Goal: Task Accomplishment & Management: Manage account settings

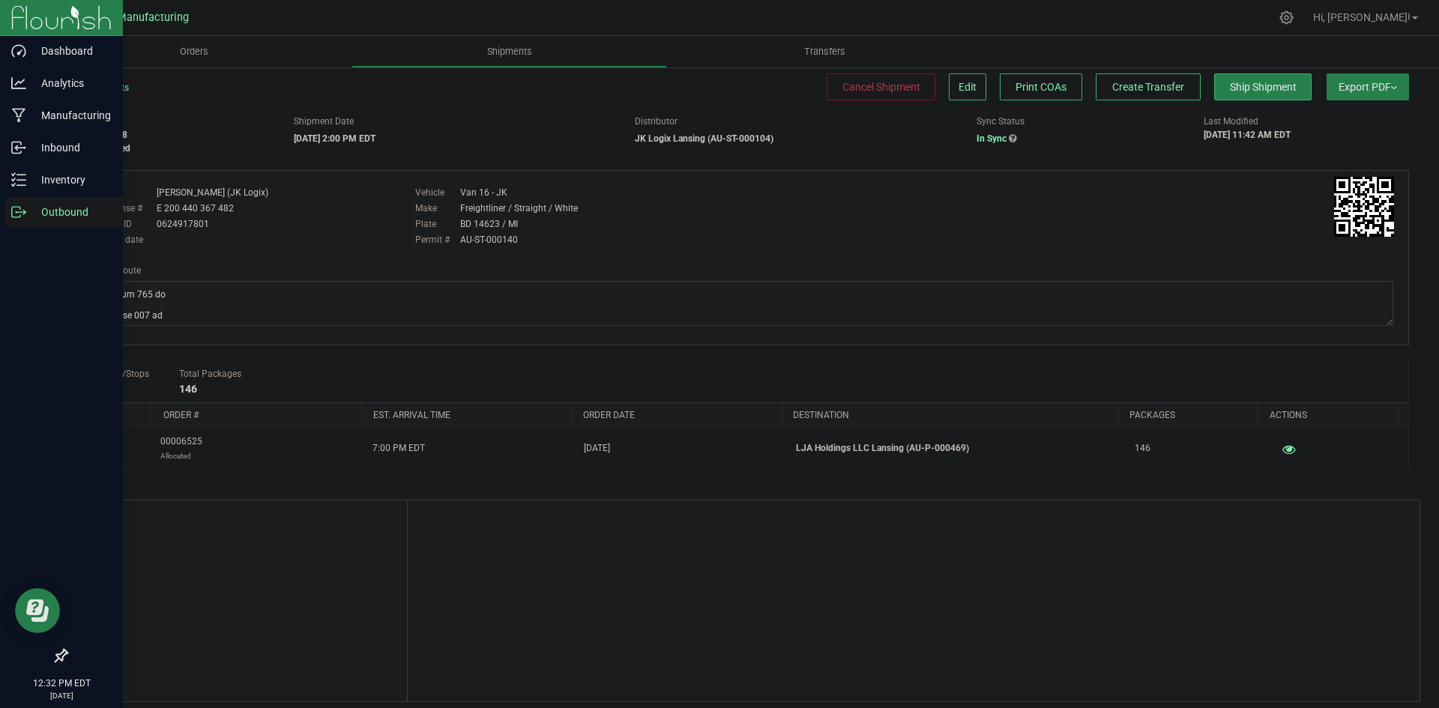
click at [22, 212] on line at bounding box center [21, 212] width 8 height 0
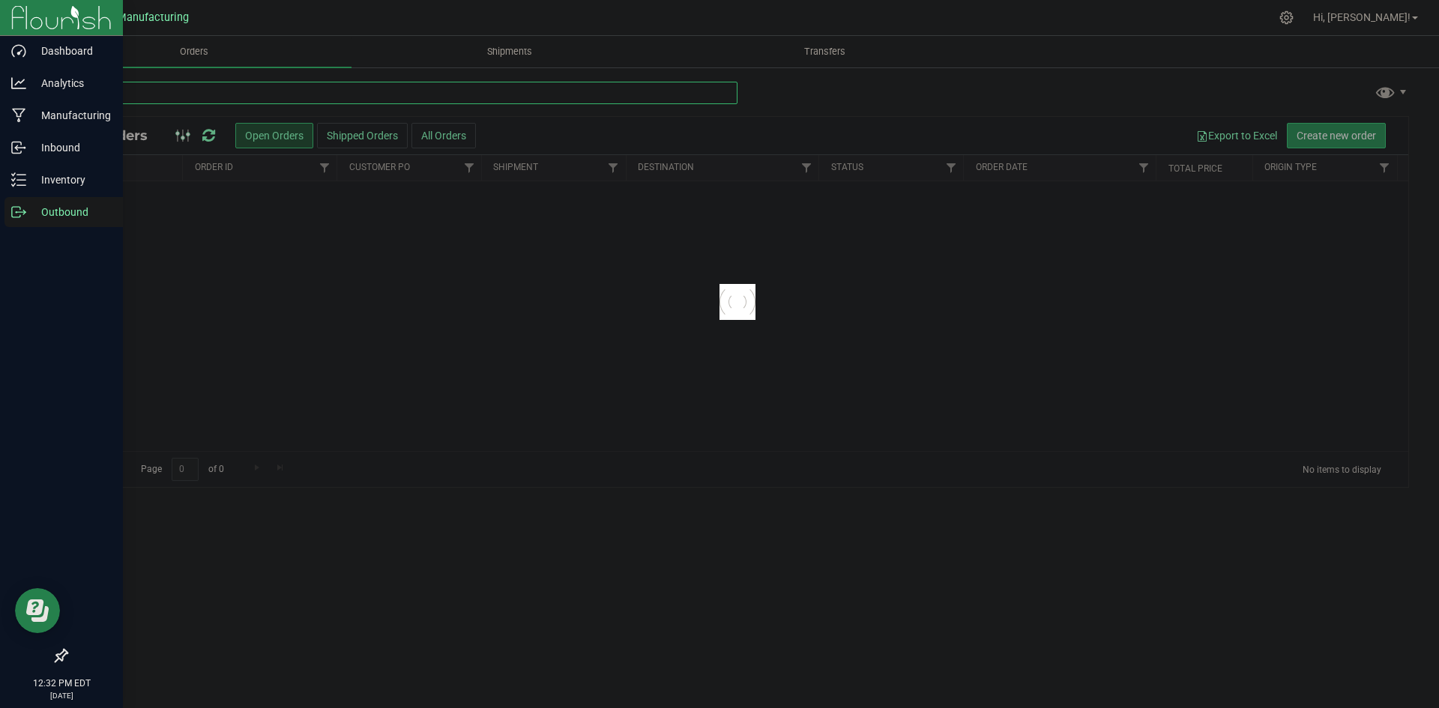
click at [148, 91] on input "text" at bounding box center [402, 93] width 672 height 22
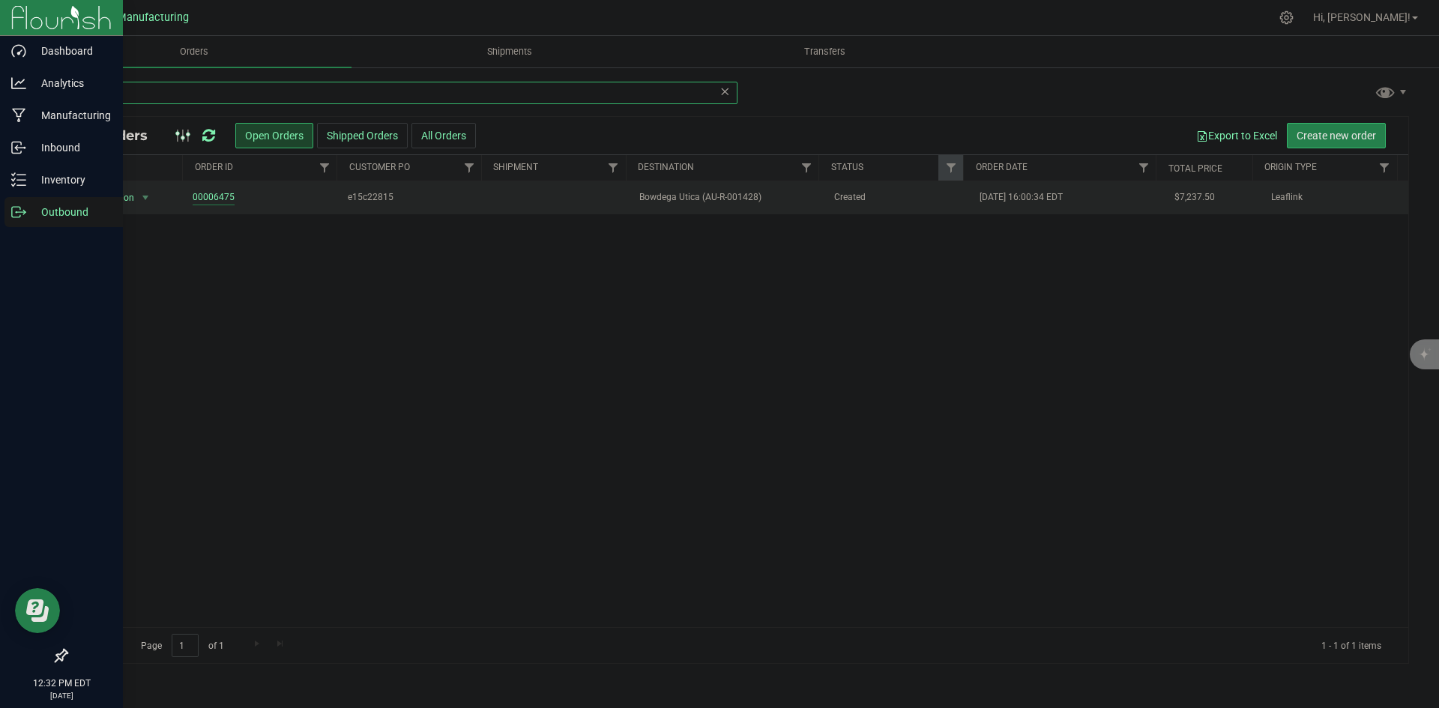
type input "1428"
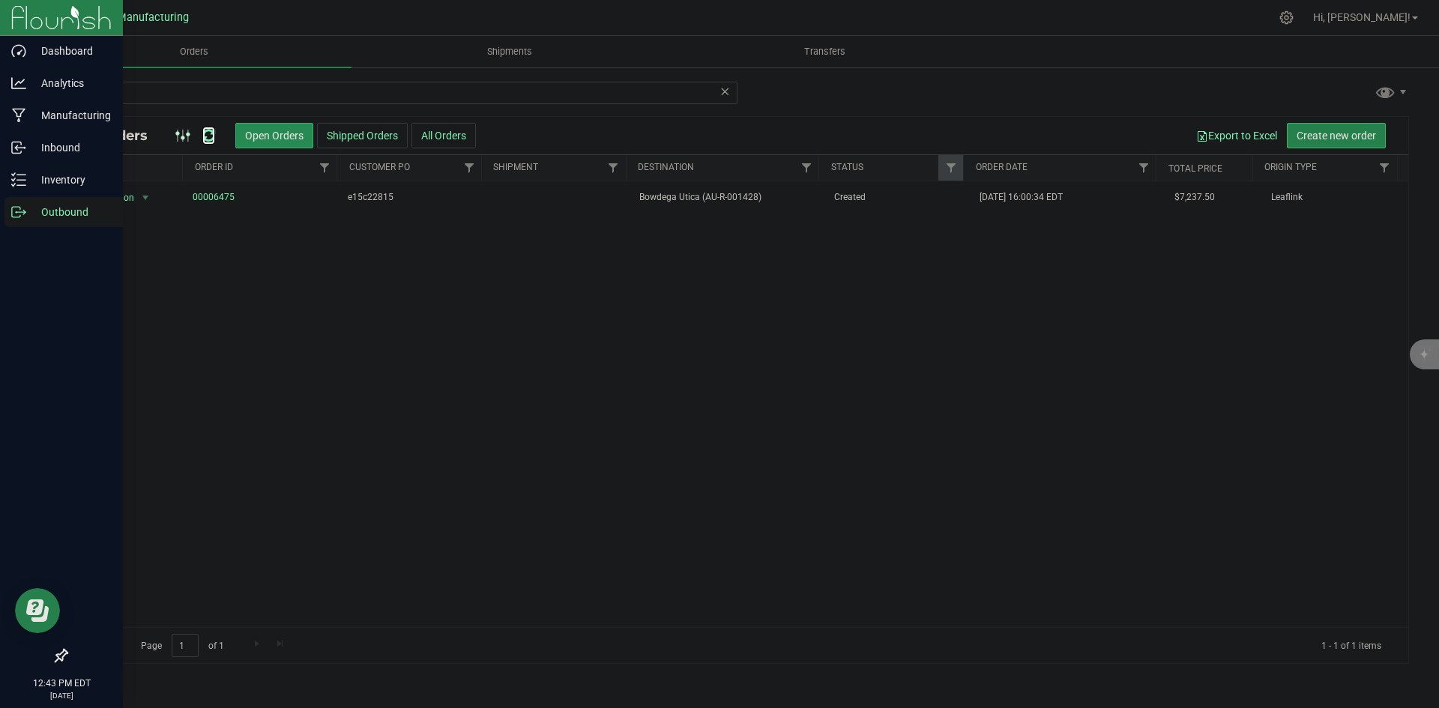
drag, startPoint x: 208, startPoint y: 130, endPoint x: 253, endPoint y: 138, distance: 45.6
click at [209, 130] on icon at bounding box center [208, 135] width 13 height 15
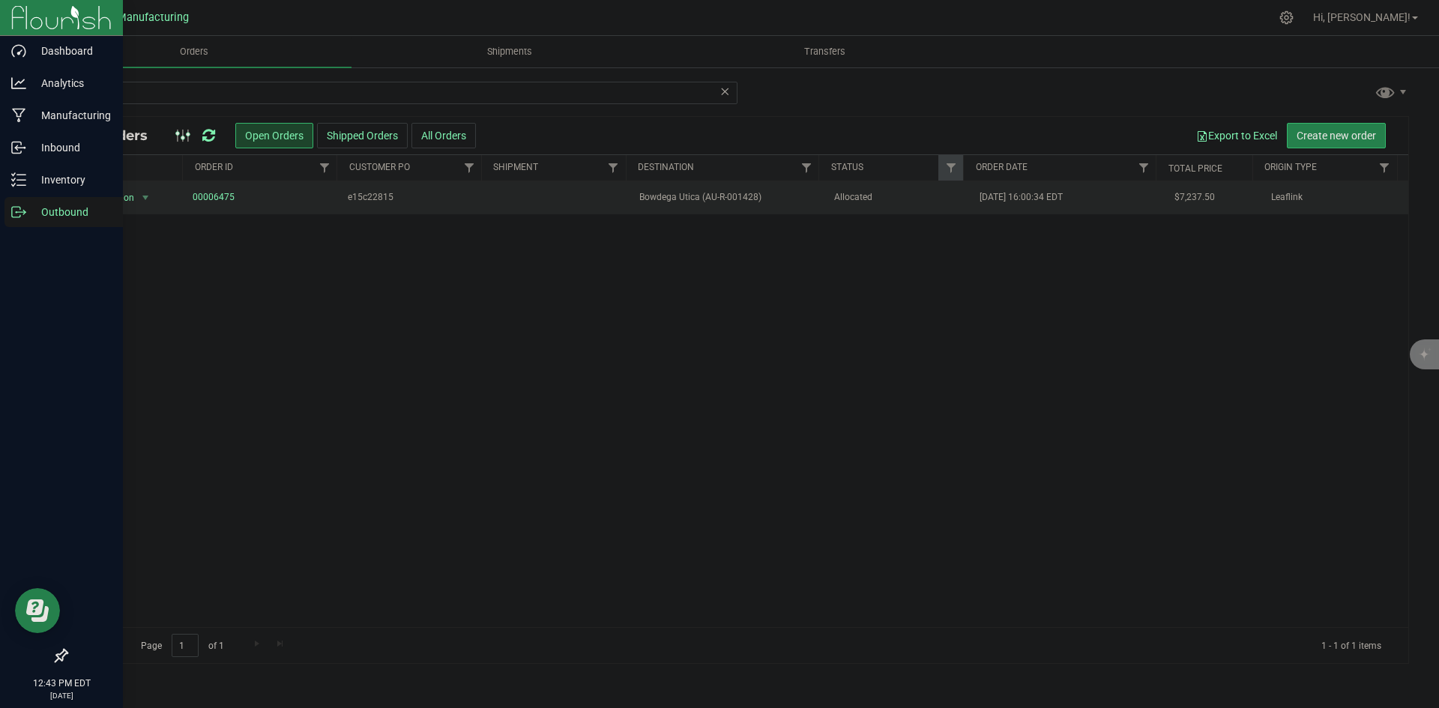
click at [809, 199] on span "Bowdega Utica (AU-R-001428)" at bounding box center [727, 197] width 176 height 14
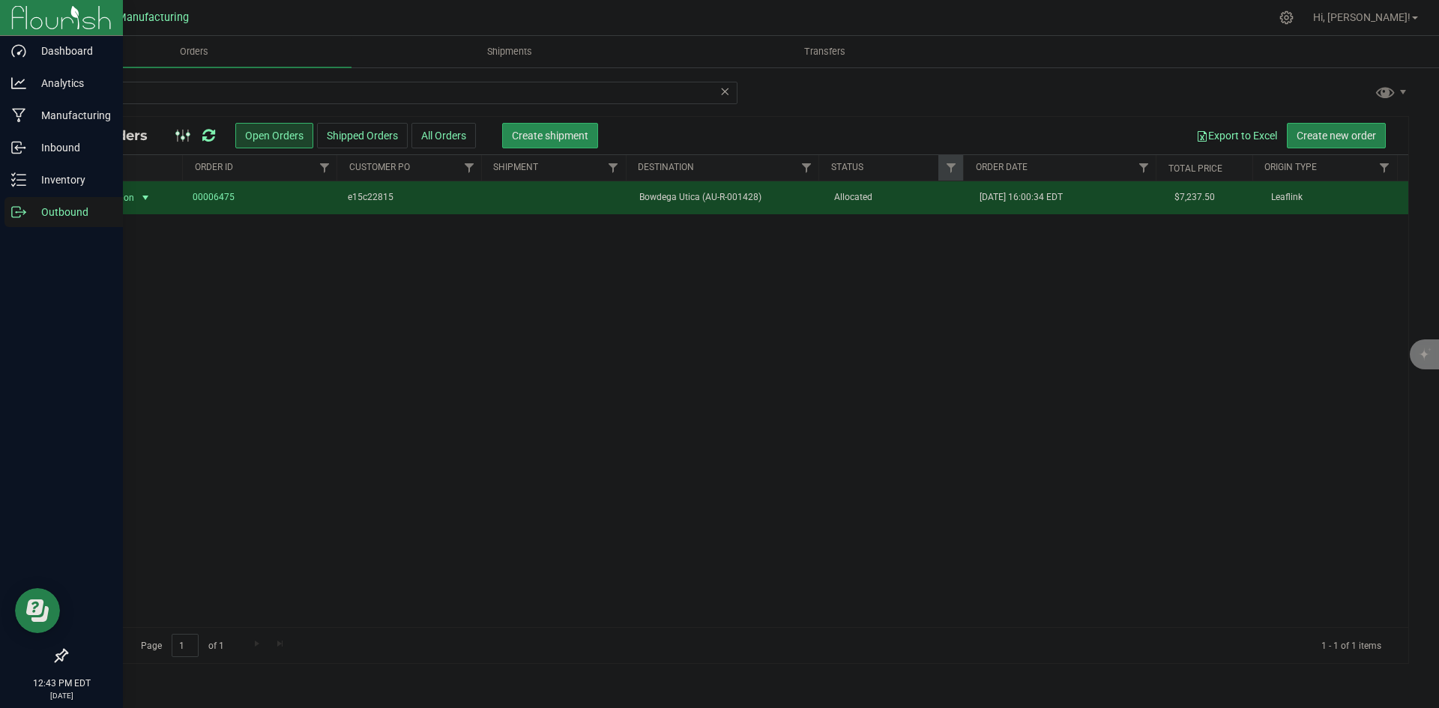
click at [574, 134] on span "Create shipment" at bounding box center [550, 136] width 76 height 12
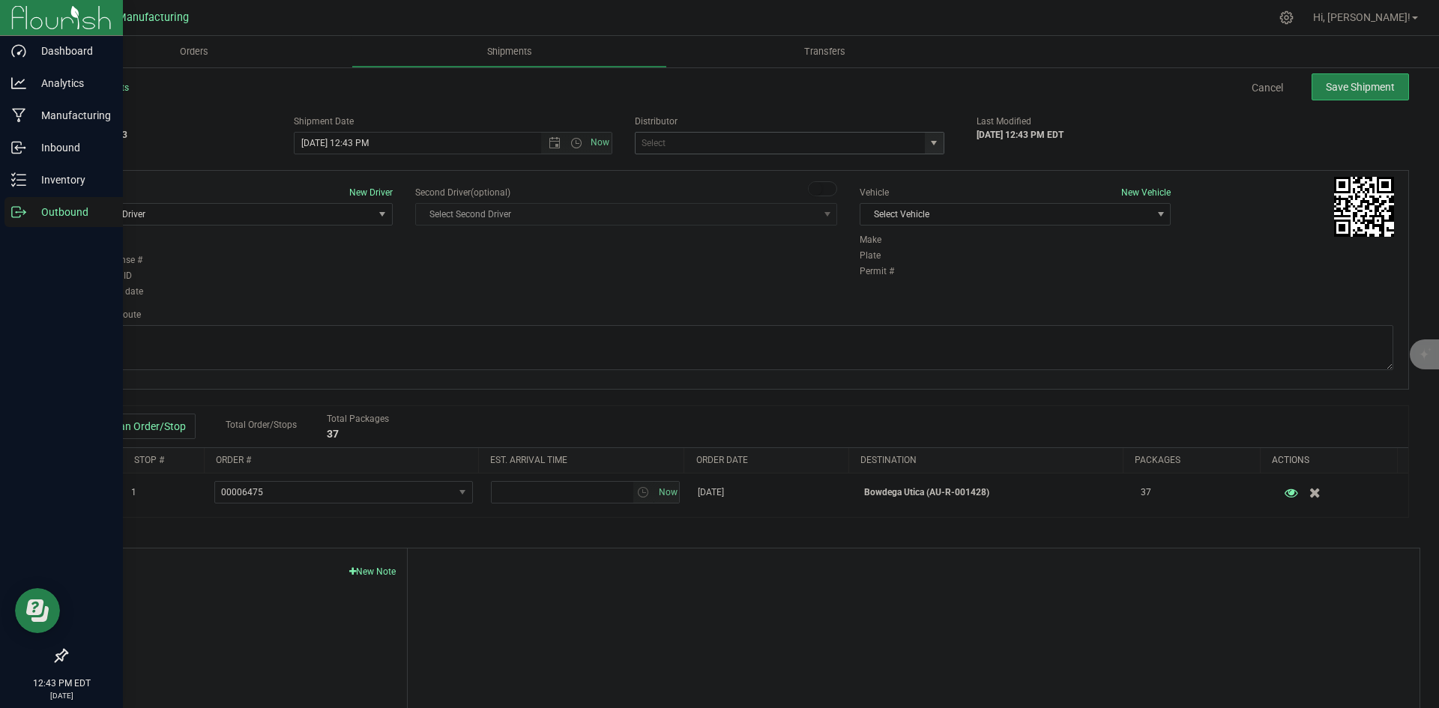
click at [930, 145] on span "select" at bounding box center [934, 143] width 12 height 12
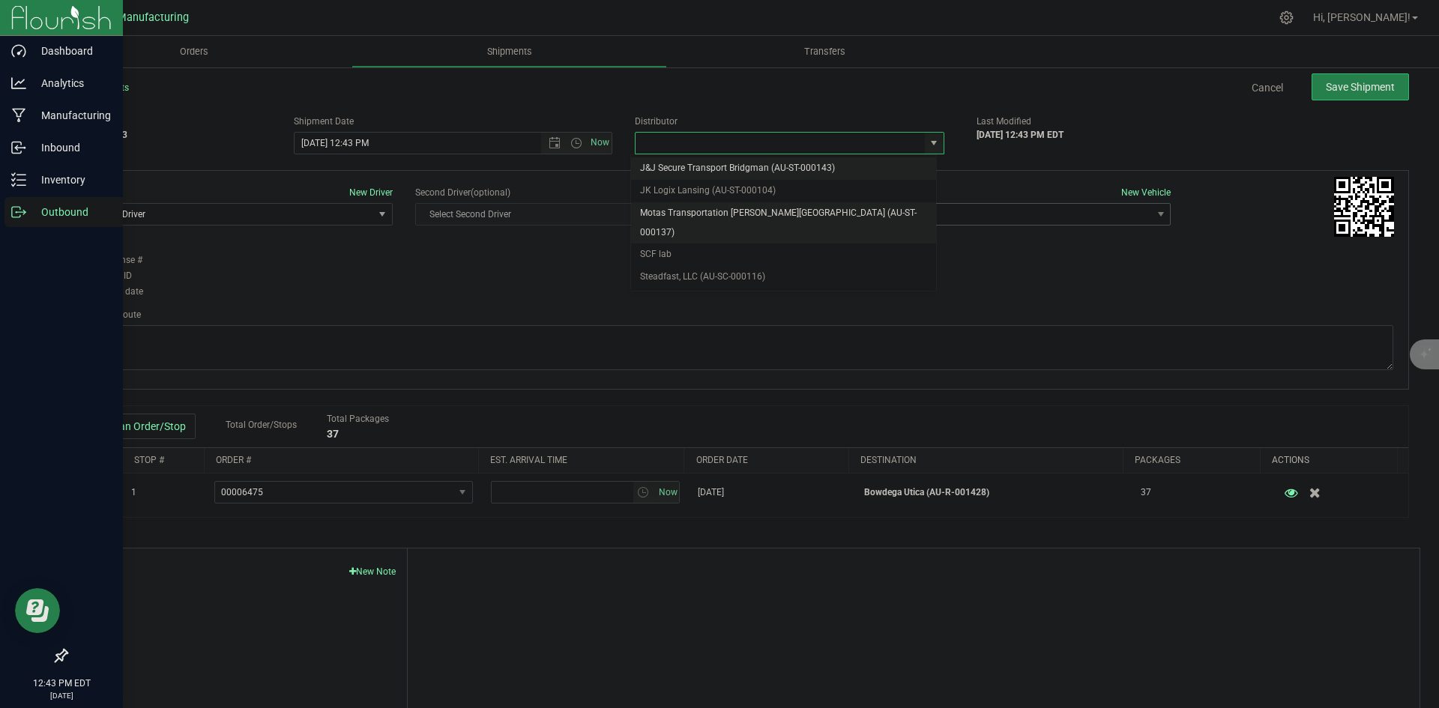
drag, startPoint x: 739, startPoint y: 215, endPoint x: 928, endPoint y: 213, distance: 188.9
click at [739, 214] on li "Motas Transportation [PERSON_NAME][GEOGRAPHIC_DATA] (AU-ST-000137)" at bounding box center [783, 222] width 305 height 41
type input "Motas Transportation [PERSON_NAME][GEOGRAPHIC_DATA] (AU-ST-000137)"
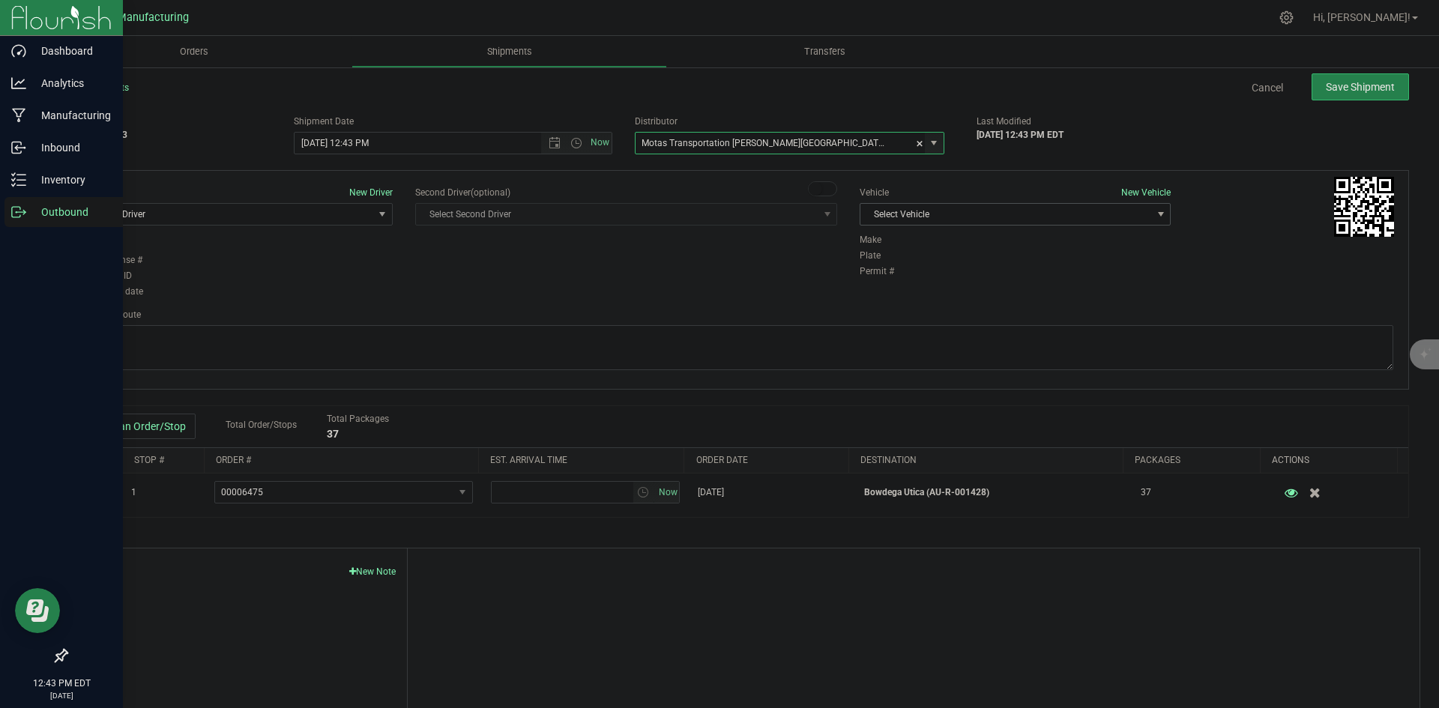
click at [995, 214] on span "Select Vehicle" at bounding box center [1005, 214] width 291 height 21
click at [914, 281] on li "[MEDICAL_DATA]" at bounding box center [1007, 285] width 307 height 22
drag, startPoint x: 324, startPoint y: 215, endPoint x: 320, endPoint y: 229, distance: 14.7
click at [324, 216] on span "Select Driver" at bounding box center [227, 214] width 291 height 21
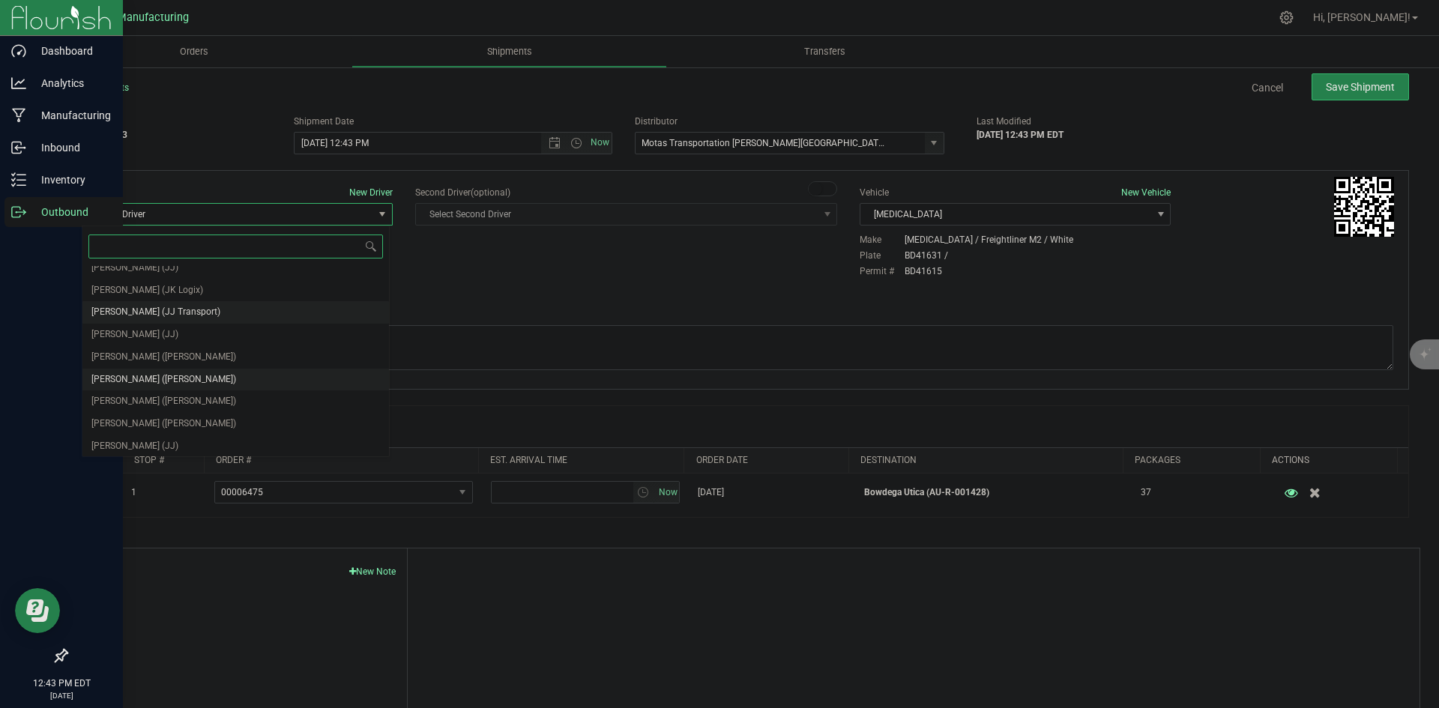
scroll to position [79, 0]
drag, startPoint x: 151, startPoint y: 355, endPoint x: 301, endPoint y: 330, distance: 152.7
click at [151, 355] on span "[PERSON_NAME] ([PERSON_NAME])" at bounding box center [163, 354] width 145 height 19
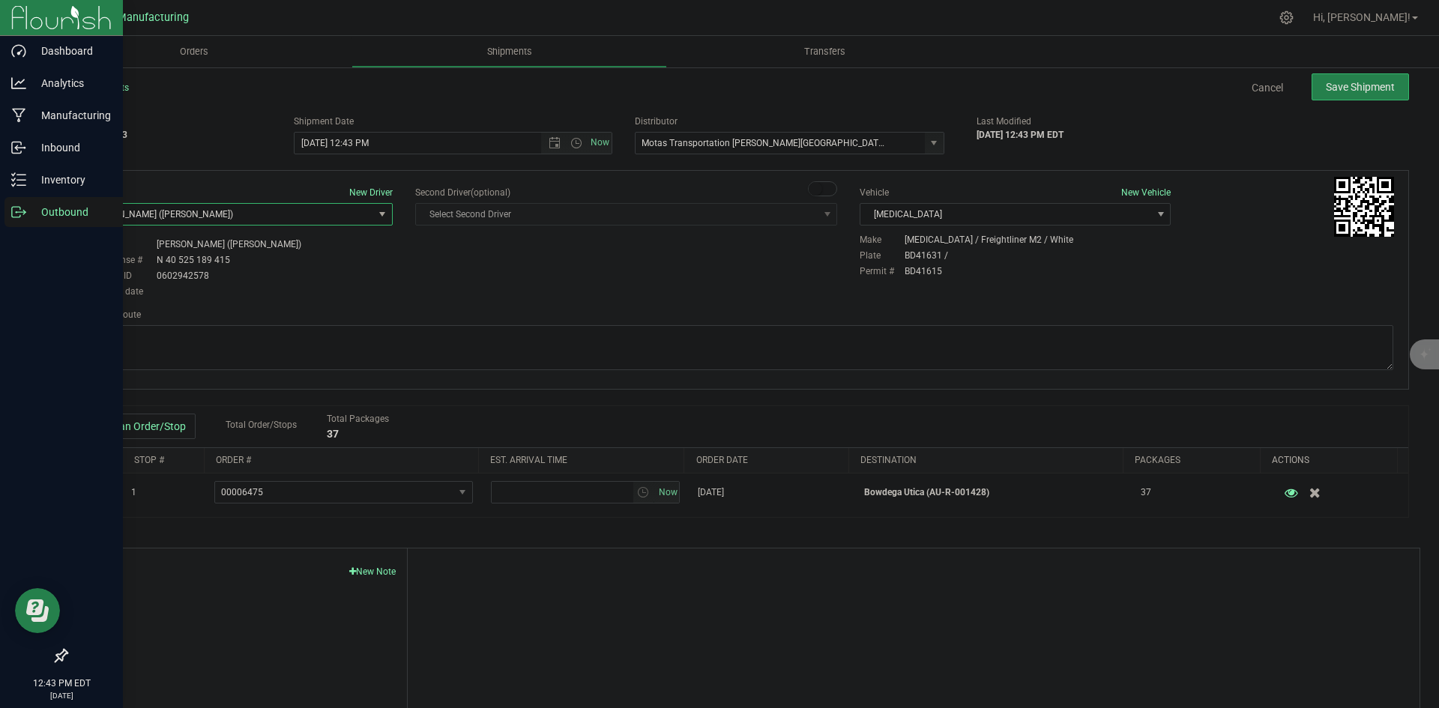
click at [476, 304] on div "Driver New Driver [PERSON_NAME] ([PERSON_NAME]) Select Driver [PERSON_NAME] (JK…" at bounding box center [737, 280] width 1343 height 220
click at [549, 144] on span "Open the date view" at bounding box center [555, 143] width 12 height 12
click at [561, 325] on div "Planned Route" at bounding box center [738, 341] width 1312 height 66
click at [570, 144] on span "Open the time view" at bounding box center [576, 143] width 12 height 12
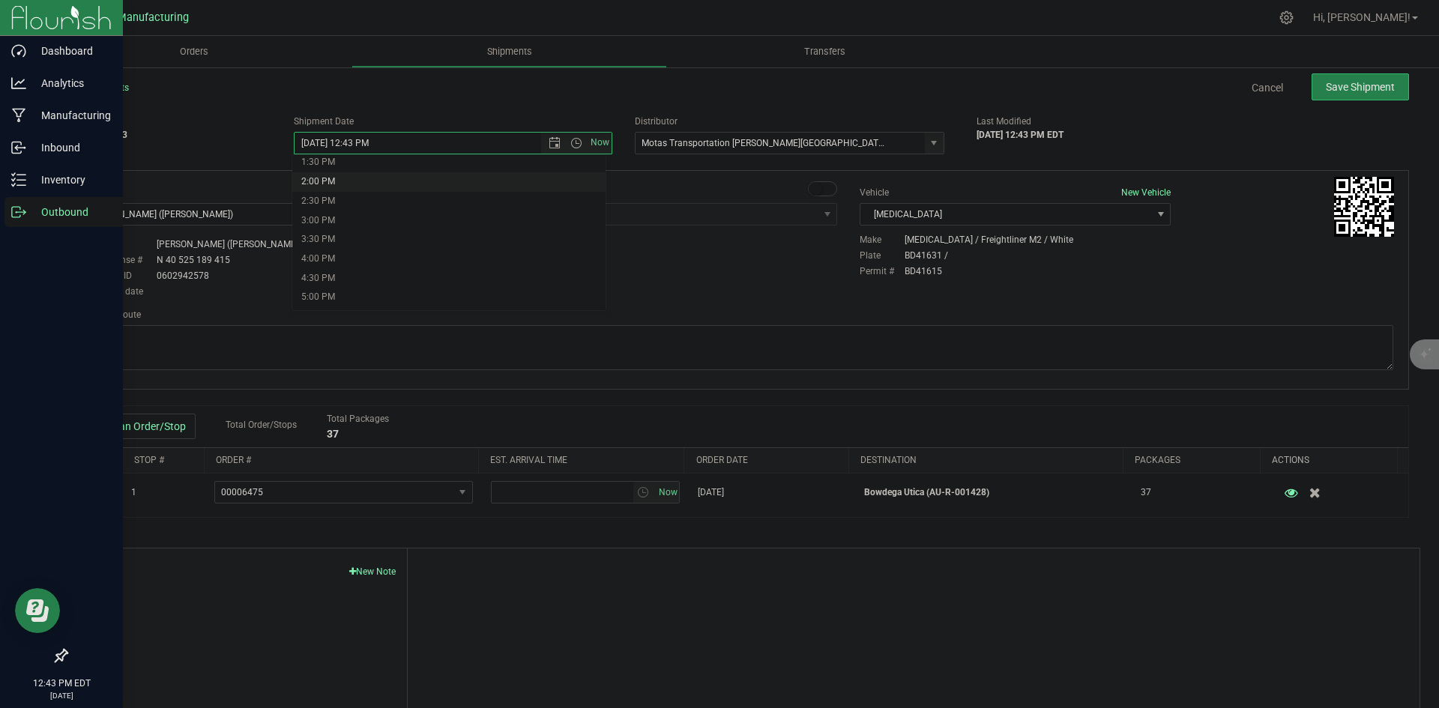
click at [322, 178] on li "2:00 PM" at bounding box center [448, 181] width 313 height 19
type input "[DATE] 2:00 PM"
click at [421, 293] on div "Driver New Driver [PERSON_NAME] ([PERSON_NAME]) Select Driver [PERSON_NAME] (JK…" at bounding box center [737, 243] width 1334 height 115
drag, startPoint x: 899, startPoint y: 352, endPoint x: 883, endPoint y: 341, distance: 19.5
click at [899, 351] on textarea at bounding box center [738, 347] width 1312 height 45
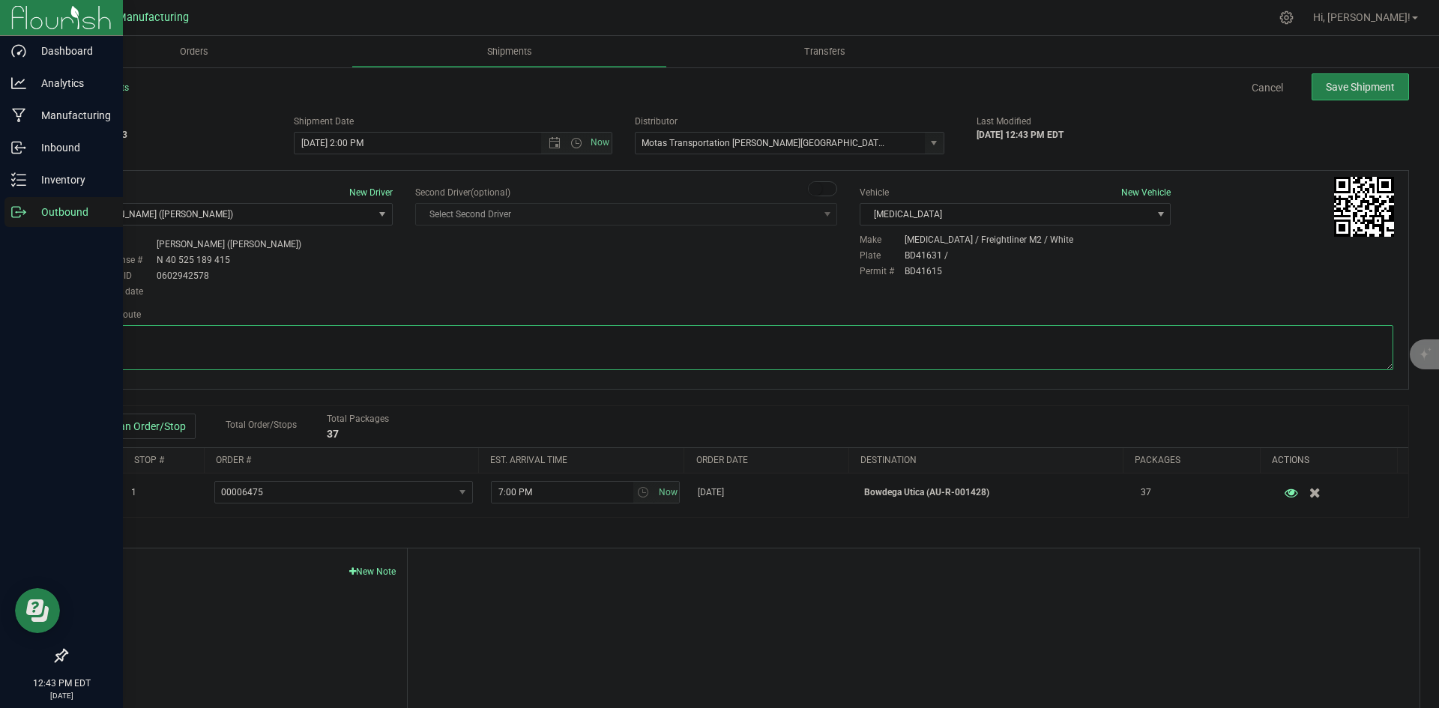
paste textarea "Head south 246 ft -- Turn right 325 ft -- Turn right 407 ft -- Turn right towar…"
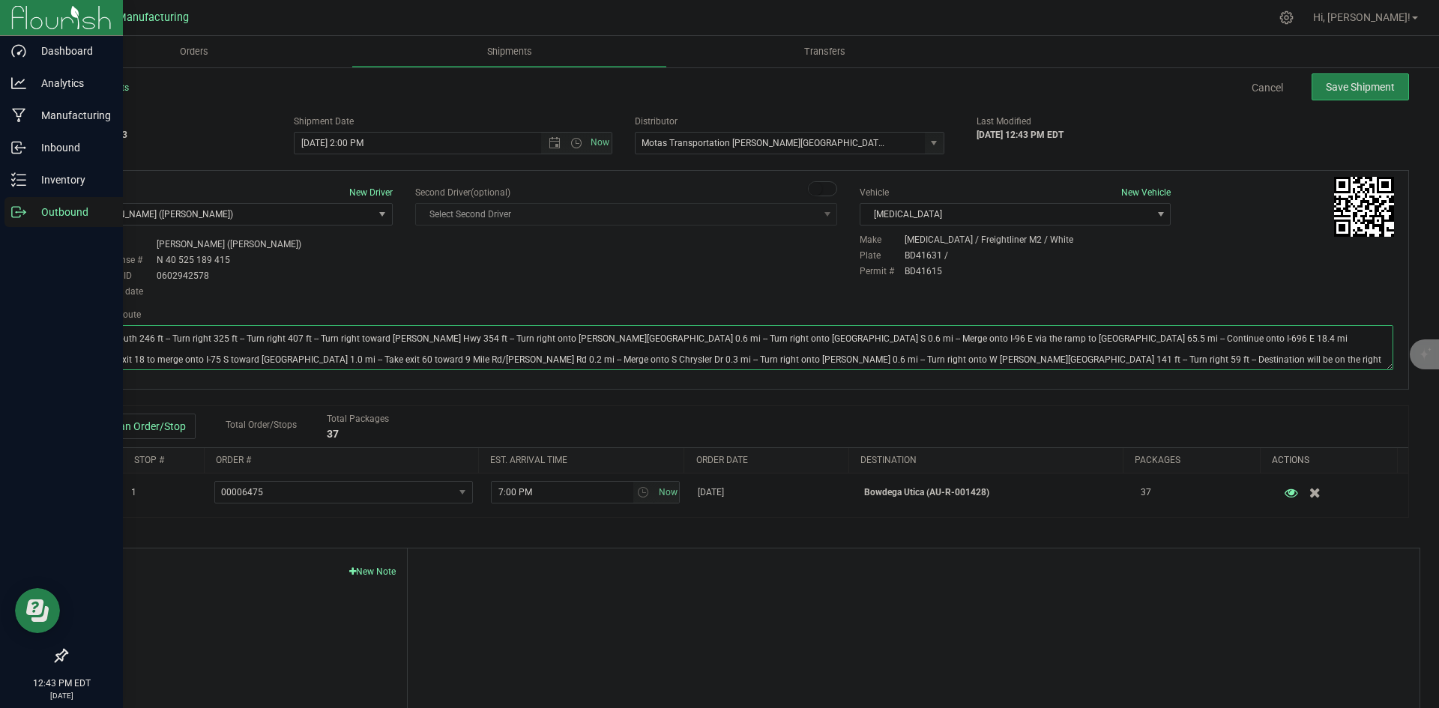
type textarea "Head south 246 ft -- Turn right 325 ft -- Turn right 407 ft -- Turn right towar…"
drag, startPoint x: 746, startPoint y: 272, endPoint x: 884, endPoint y: 259, distance: 139.3
click at [762, 271] on div "Driver New Driver [PERSON_NAME] ([PERSON_NAME]) Select Driver [PERSON_NAME] (JK…" at bounding box center [737, 243] width 1334 height 115
click at [1341, 100] on button "Save Shipment" at bounding box center [1360, 86] width 97 height 27
type input "[DATE] 6:00 PM"
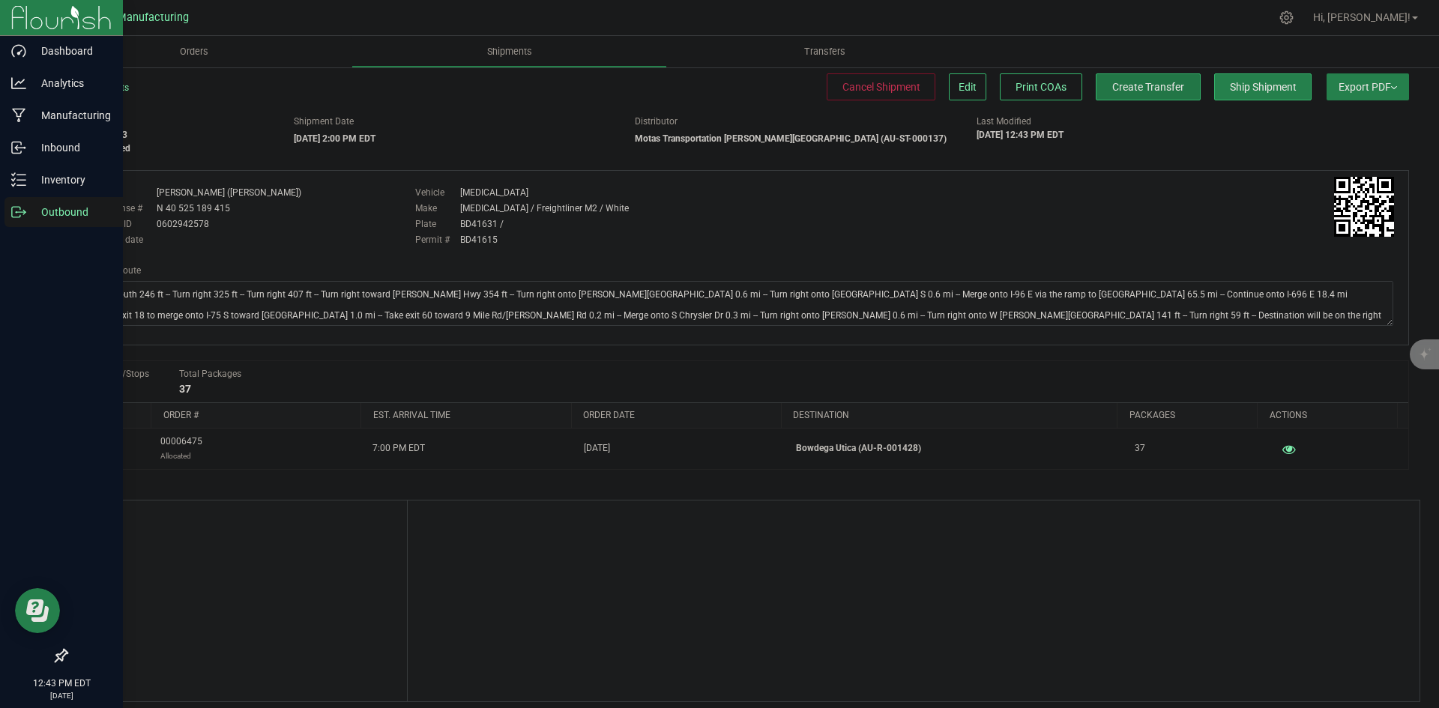
click at [1163, 81] on span "Create Transfer" at bounding box center [1148, 87] width 72 height 12
click at [19, 219] on icon at bounding box center [18, 212] width 15 height 15
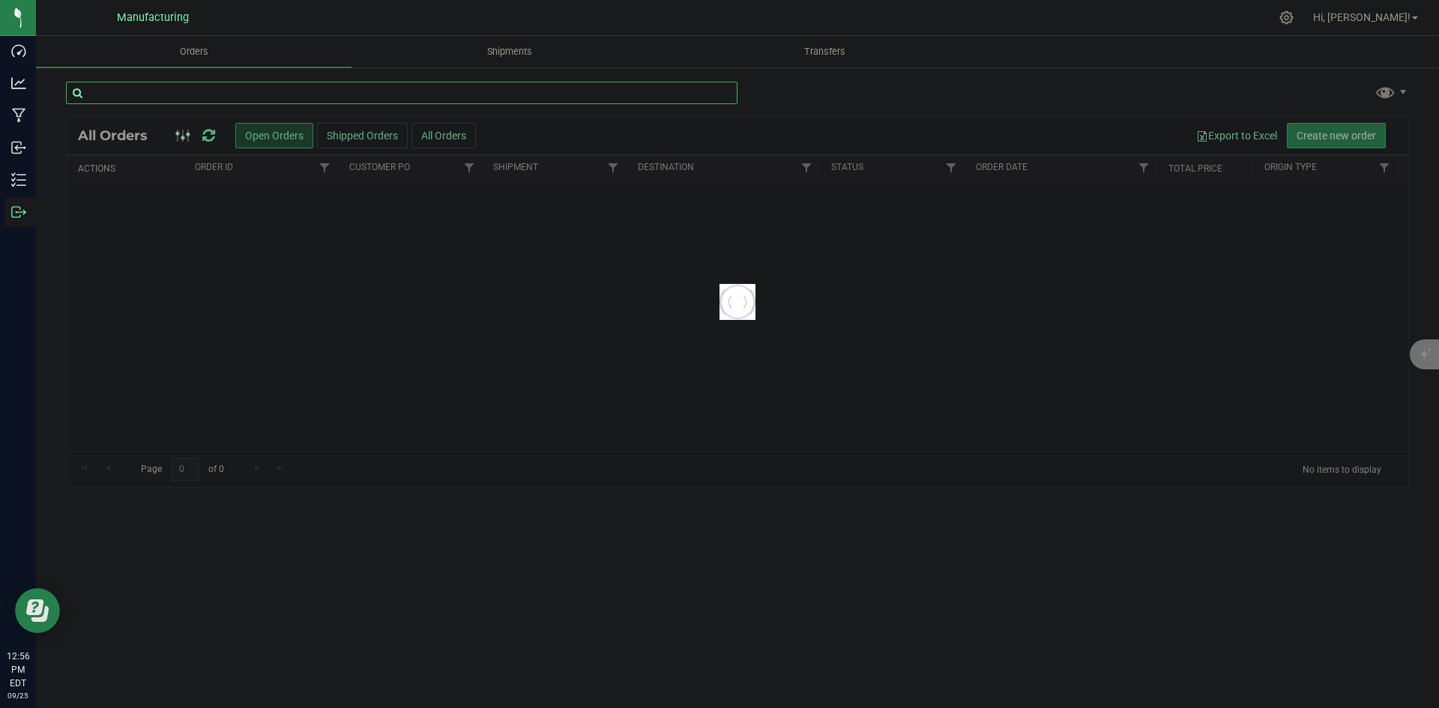
click at [222, 91] on input "text" at bounding box center [402, 93] width 672 height 22
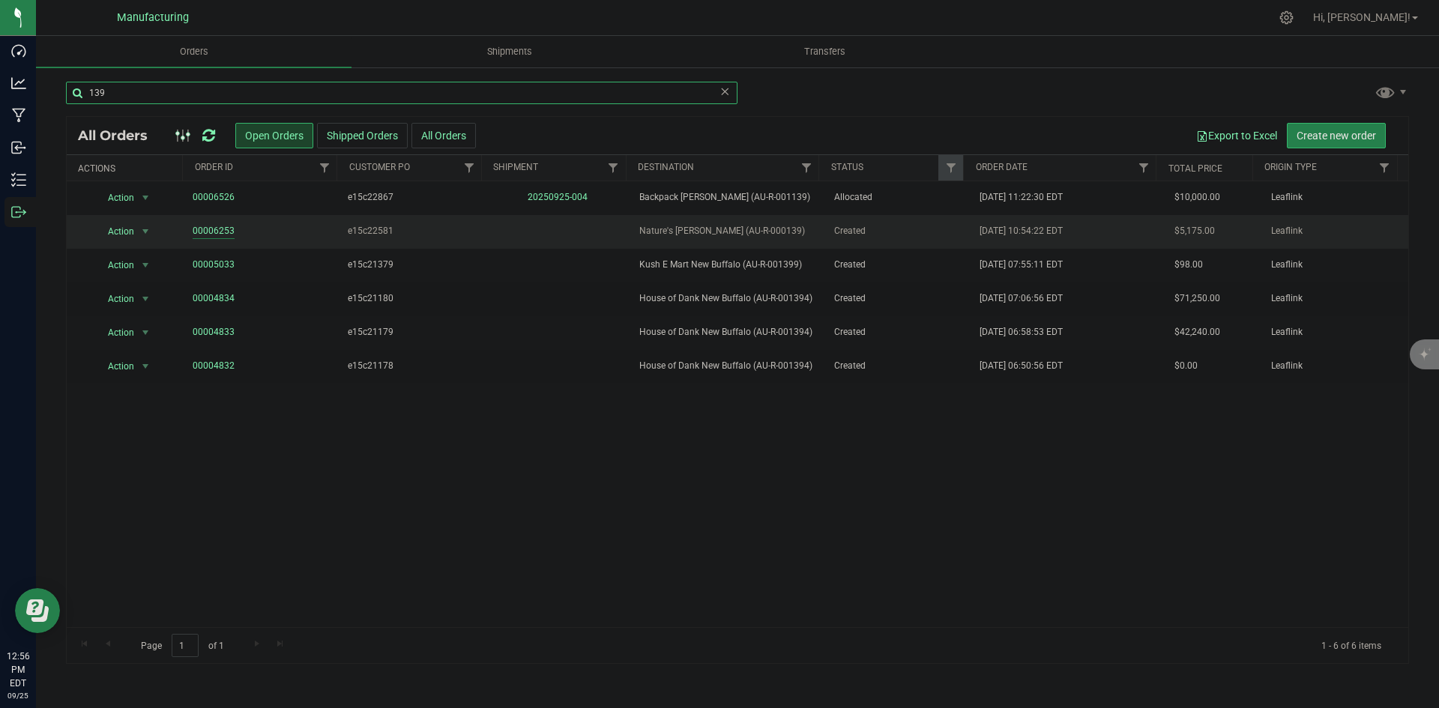
type input "139"
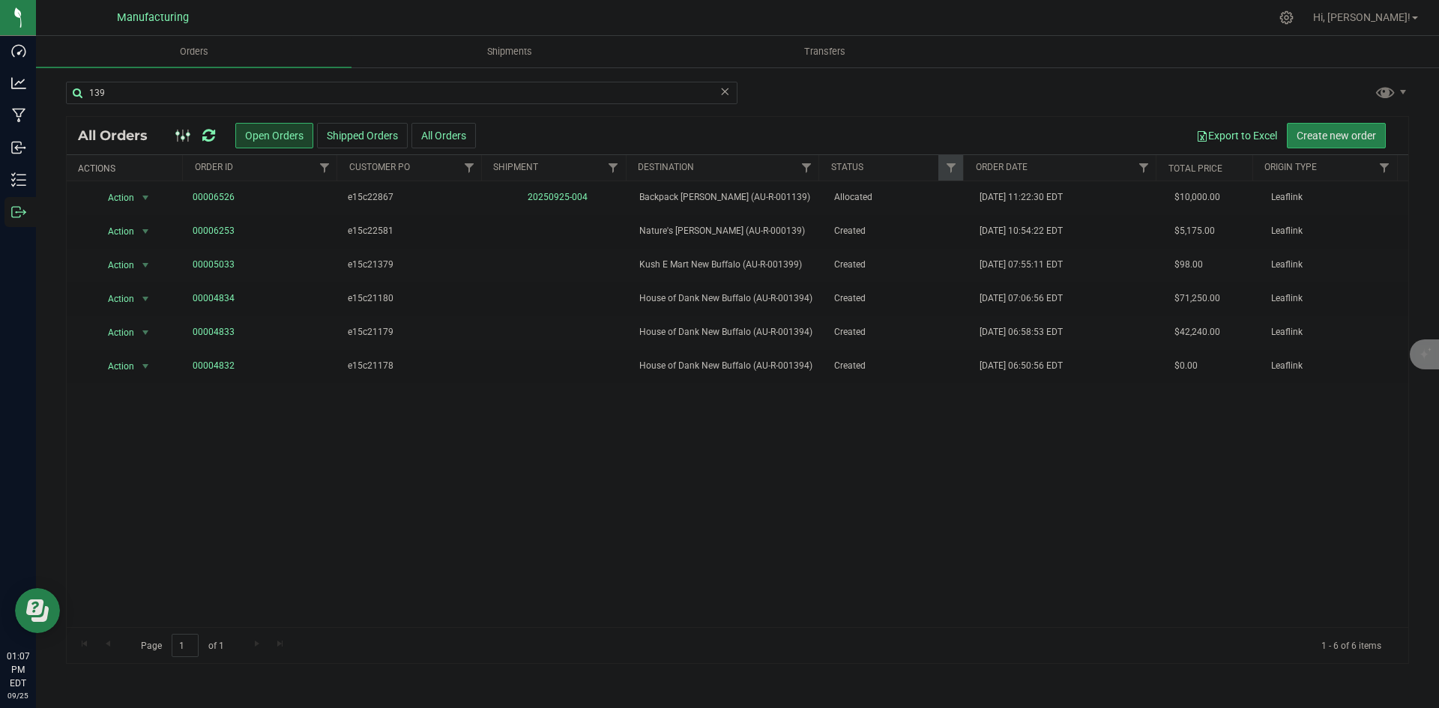
click at [205, 134] on icon at bounding box center [208, 135] width 13 height 15
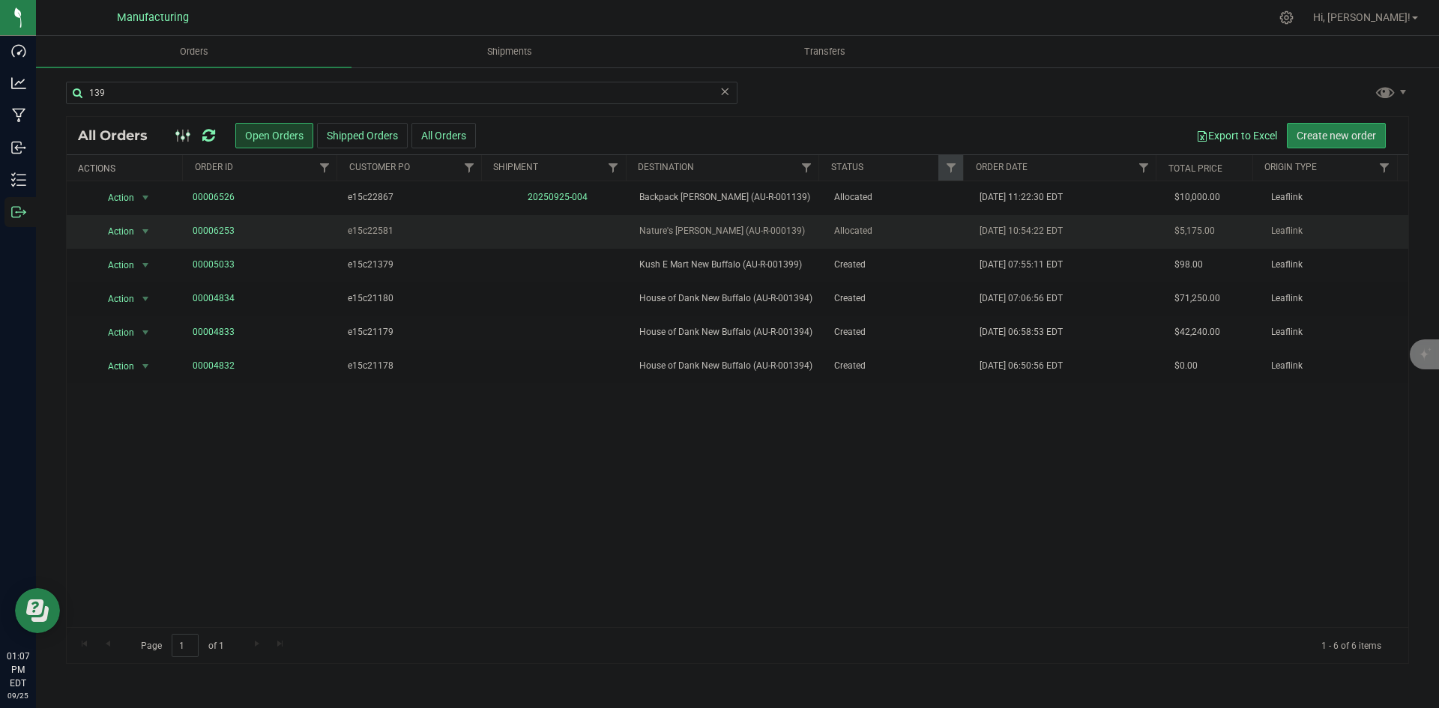
click at [864, 231] on span "Allocated" at bounding box center [898, 231] width 128 height 14
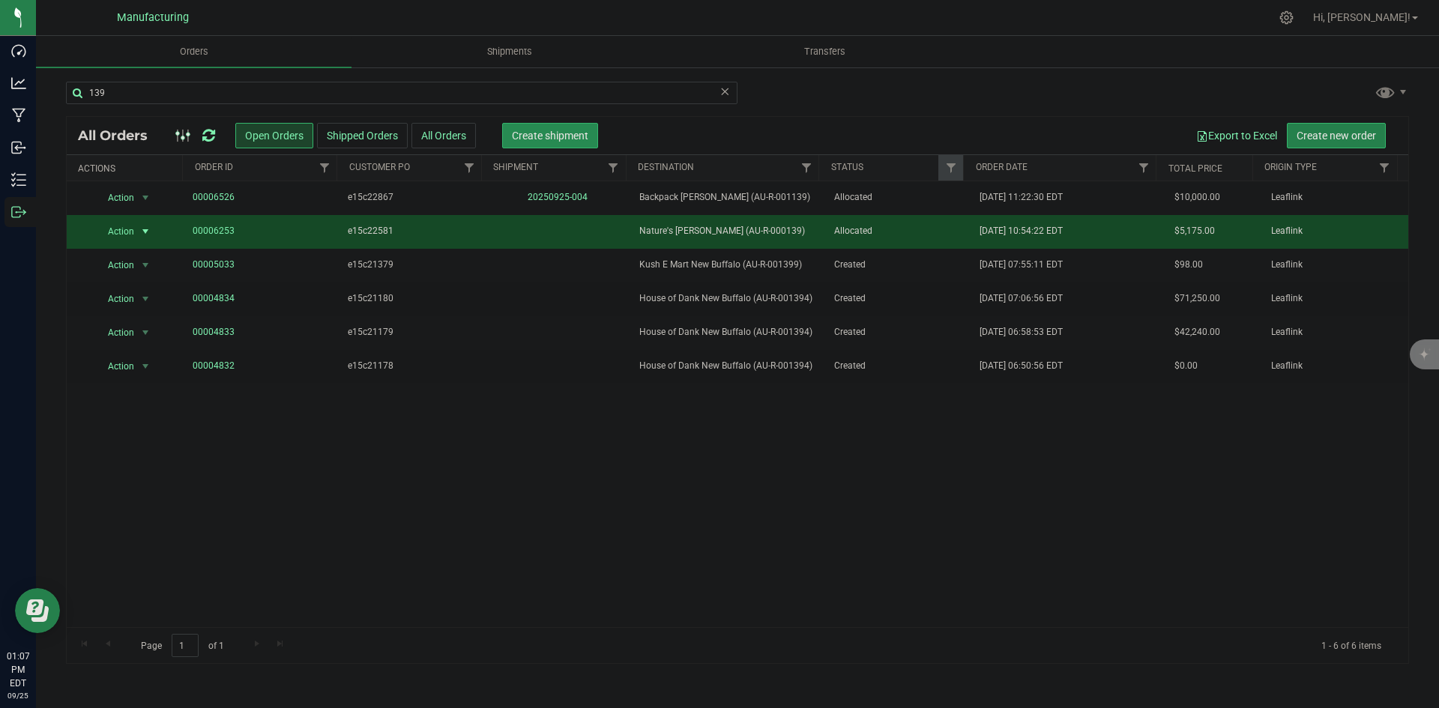
click at [576, 140] on span "Create shipment" at bounding box center [550, 136] width 76 height 12
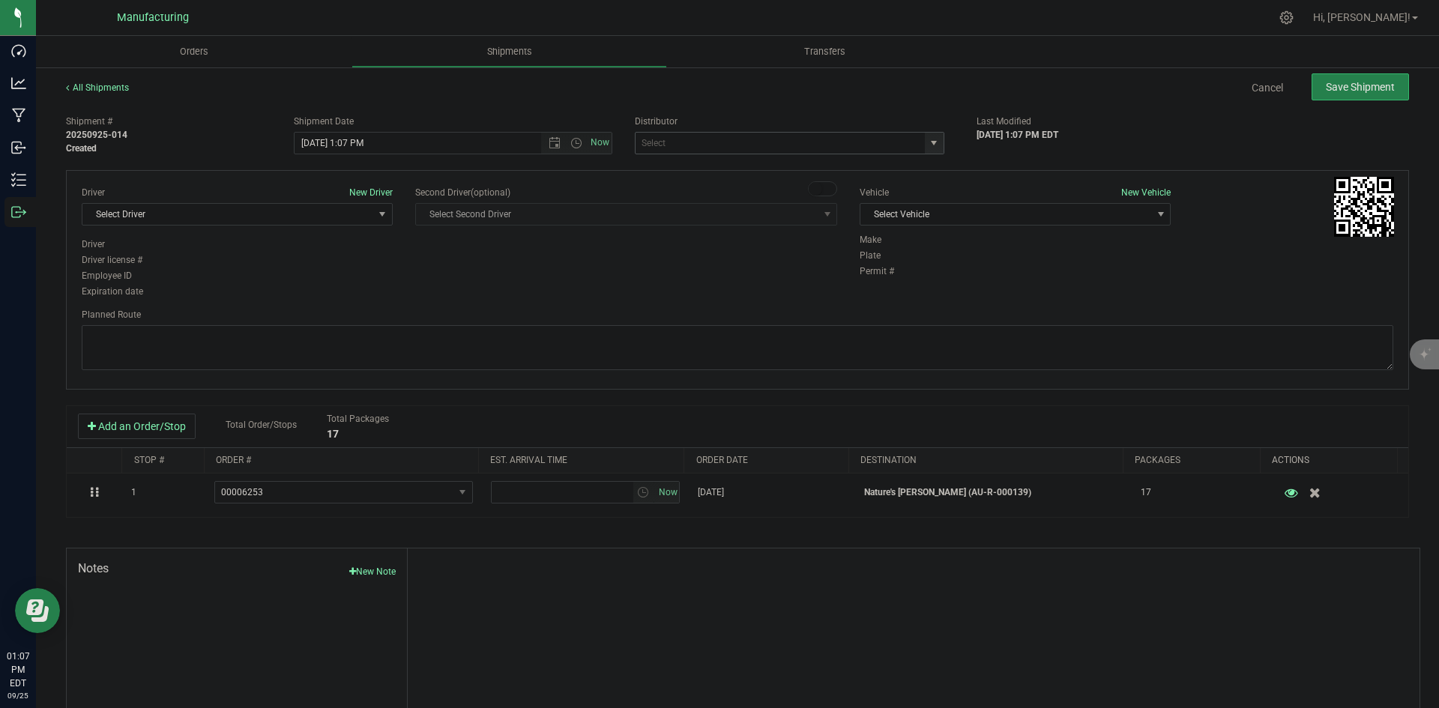
click at [925, 135] on span "select" at bounding box center [934, 143] width 19 height 21
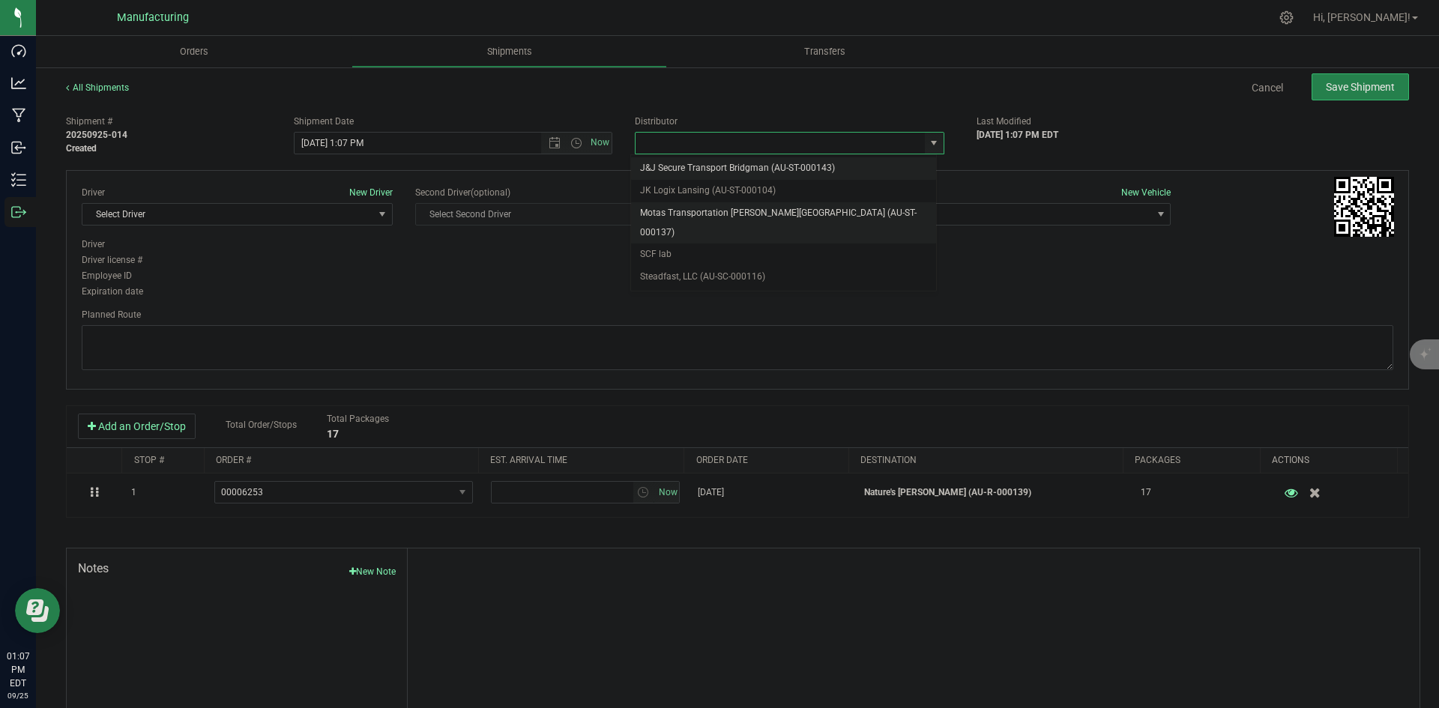
click at [750, 205] on li "Motas Transportation [PERSON_NAME][GEOGRAPHIC_DATA] (AU-ST-000137)" at bounding box center [783, 222] width 305 height 41
type input "Motas Transportation [PERSON_NAME][GEOGRAPHIC_DATA] (AU-ST-000137)"
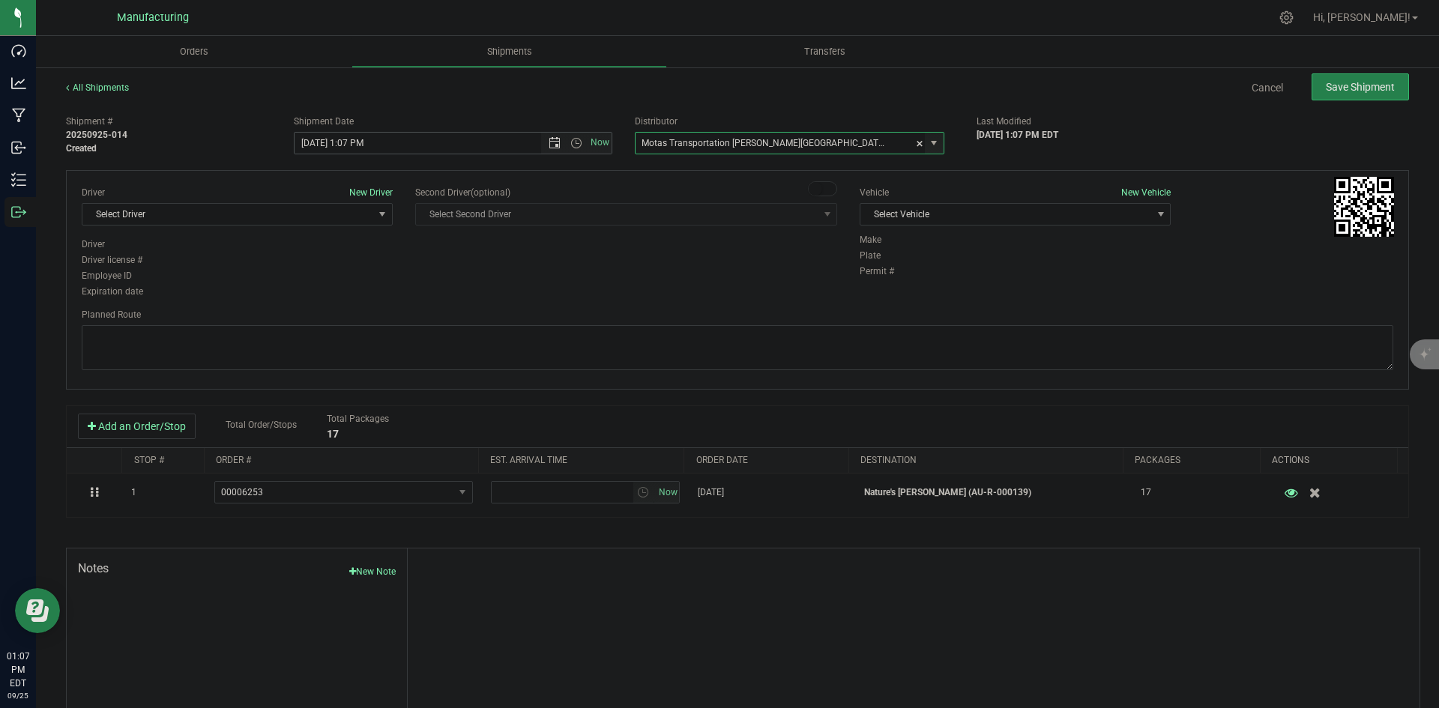
click at [555, 144] on span "Open the date view" at bounding box center [555, 143] width 12 height 12
click at [412, 295] on link "26" at bounding box center [415, 295] width 22 height 23
click at [572, 141] on span "Open the time view" at bounding box center [576, 143] width 12 height 12
click at [320, 253] on li "2:00 PM" at bounding box center [448, 256] width 313 height 19
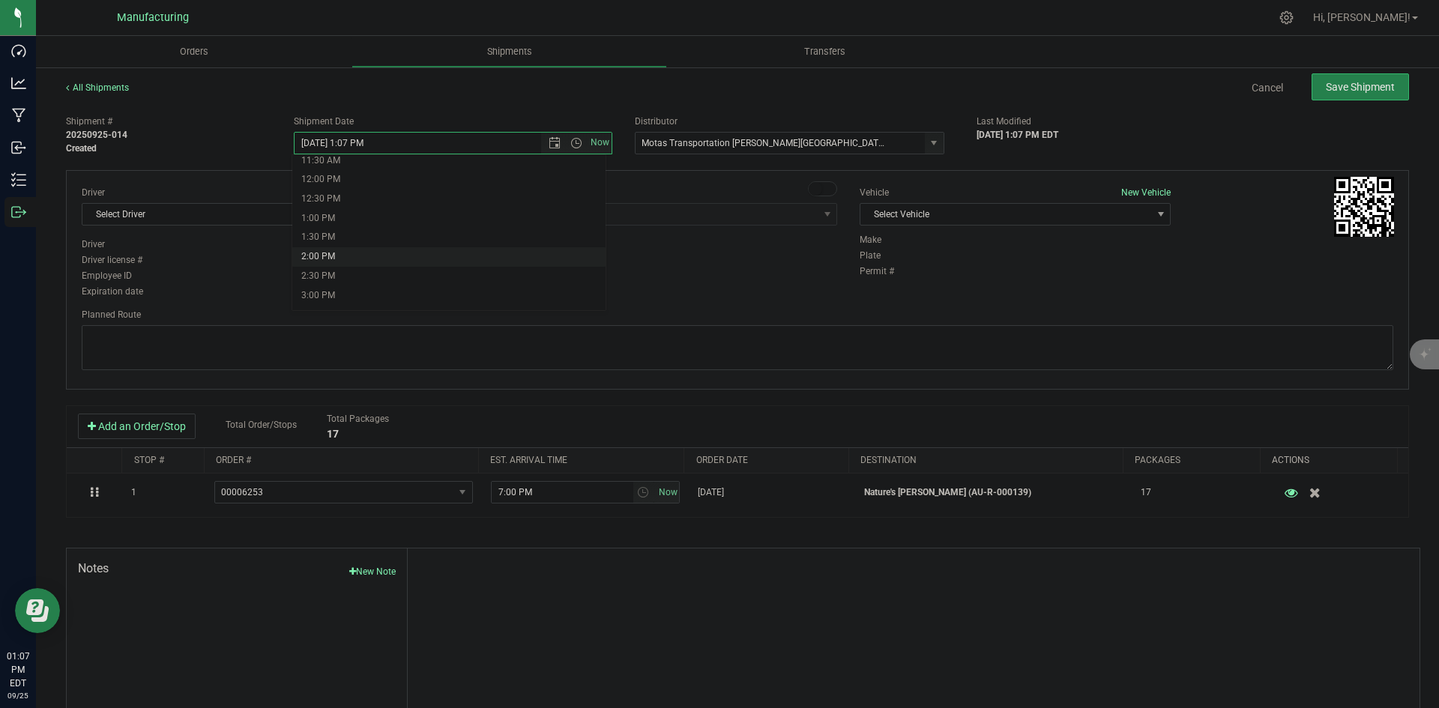
type input "[DATE] 2:00 PM"
click at [190, 202] on div "Driver New Driver Select Driver Select Driver [PERSON_NAME] ([PERSON_NAME]) [PE…" at bounding box center [237, 212] width 311 height 52
click at [193, 216] on span "Select Driver" at bounding box center [227, 214] width 291 height 21
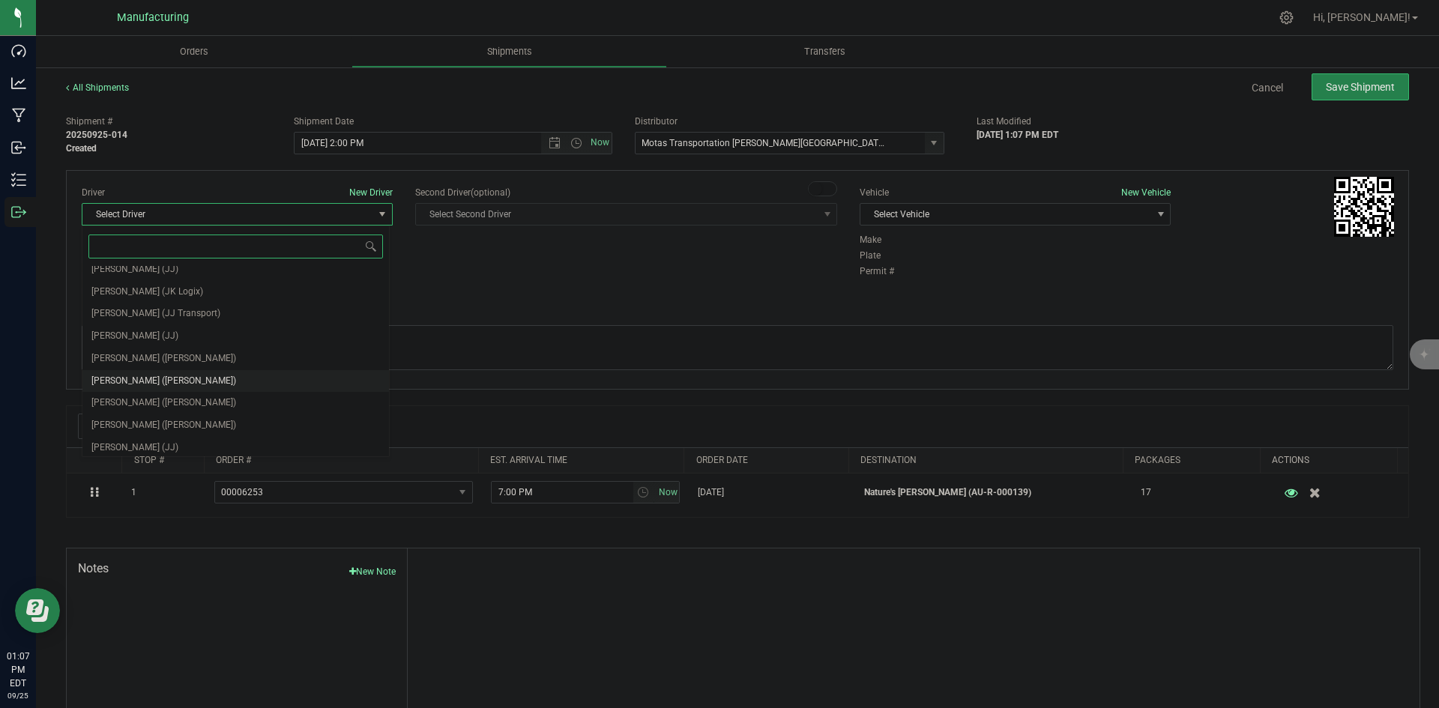
scroll to position [79, 0]
click at [157, 356] on span "[PERSON_NAME] ([PERSON_NAME])" at bounding box center [163, 354] width 145 height 19
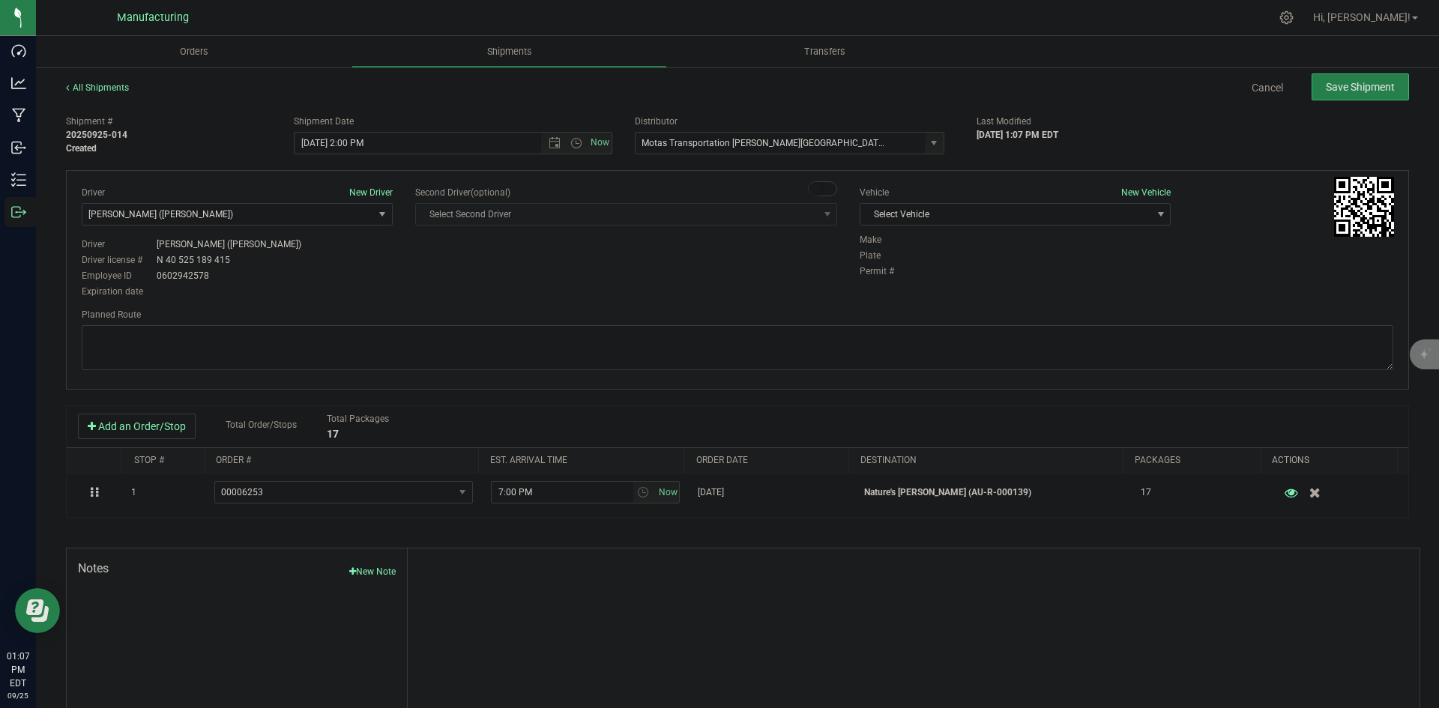
drag, startPoint x: 553, startPoint y: 293, endPoint x: 666, endPoint y: 286, distance: 113.4
click at [565, 293] on div "Driver New Driver [PERSON_NAME] ([PERSON_NAME]) Select Driver [PERSON_NAME] (JK…" at bounding box center [737, 243] width 1334 height 115
click at [949, 220] on span "Select Vehicle" at bounding box center [1005, 214] width 291 height 21
drag, startPoint x: 892, startPoint y: 285, endPoint x: 621, endPoint y: 310, distance: 272.5
click at [891, 285] on li "[MEDICAL_DATA]" at bounding box center [1007, 285] width 307 height 22
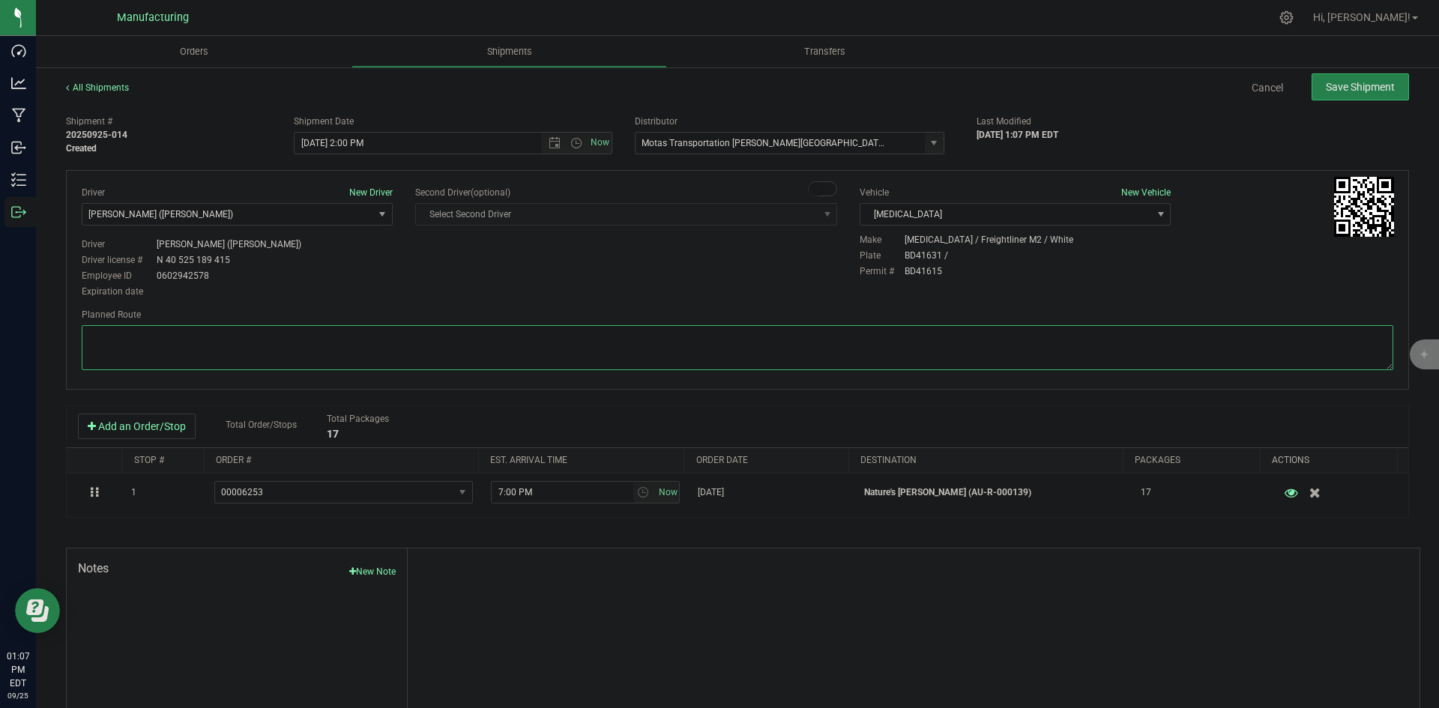
click at [948, 346] on textarea at bounding box center [738, 347] width 1312 height 45
paste textarea "Head south 246 ft -- Turn right 325 ft -- Turn right 407 ft -- Turn right towar…"
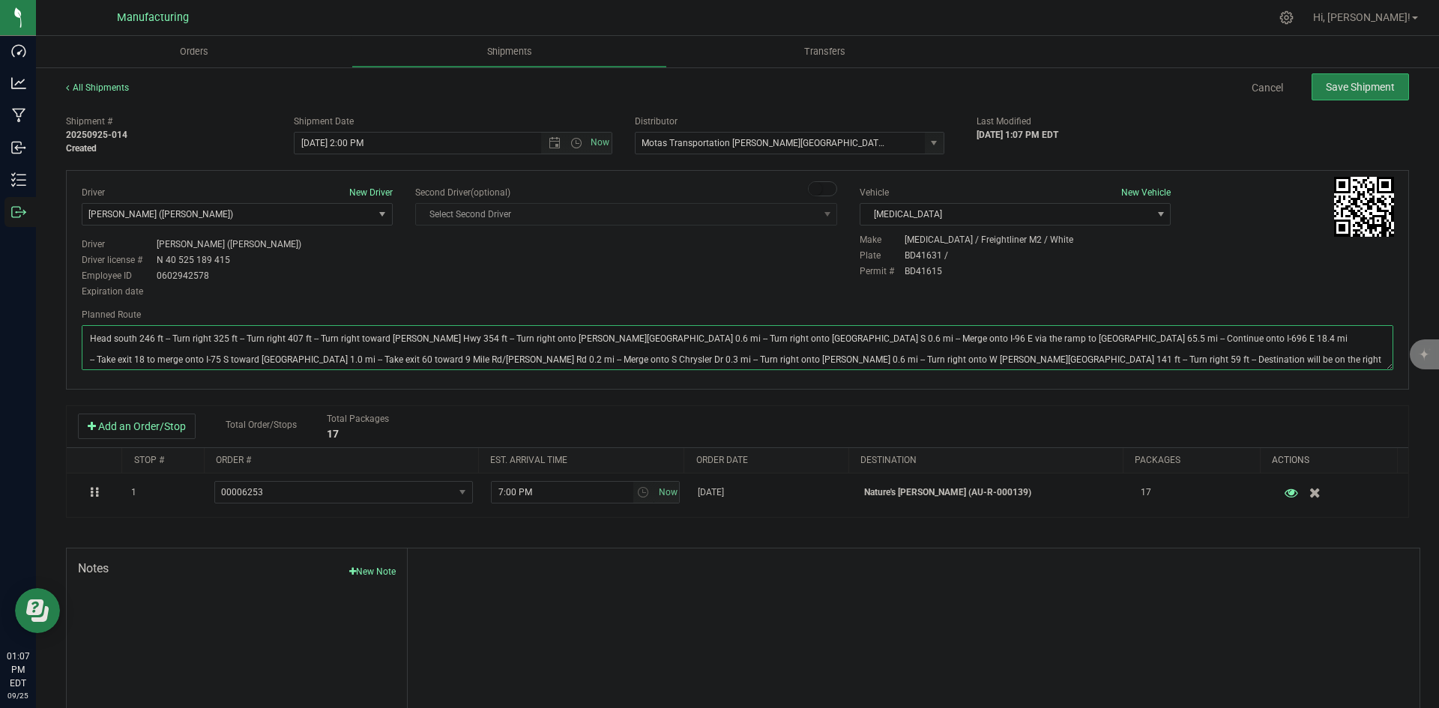
type textarea "Head south 246 ft -- Turn right 325 ft -- Turn right 407 ft -- Turn right towar…"
drag, startPoint x: 735, startPoint y: 274, endPoint x: 983, endPoint y: 232, distance: 251.0
click at [742, 272] on div "Driver New Driver [PERSON_NAME] ([PERSON_NAME]) Select Driver [PERSON_NAME] (JK…" at bounding box center [737, 243] width 1334 height 115
click at [1344, 74] on button "Save Shipment" at bounding box center [1360, 86] width 97 height 27
type input "[DATE] 6:00 PM"
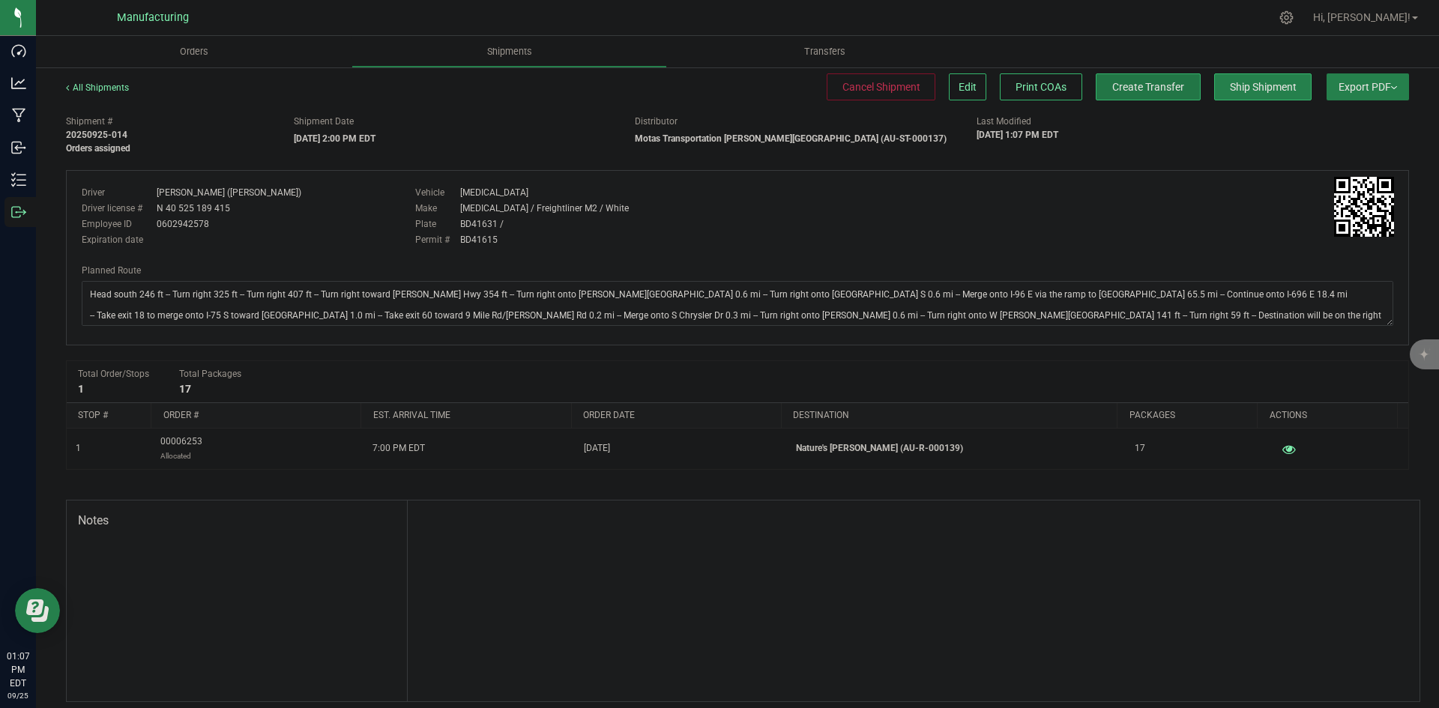
click at [1171, 91] on button "Create Transfer" at bounding box center [1148, 86] width 105 height 27
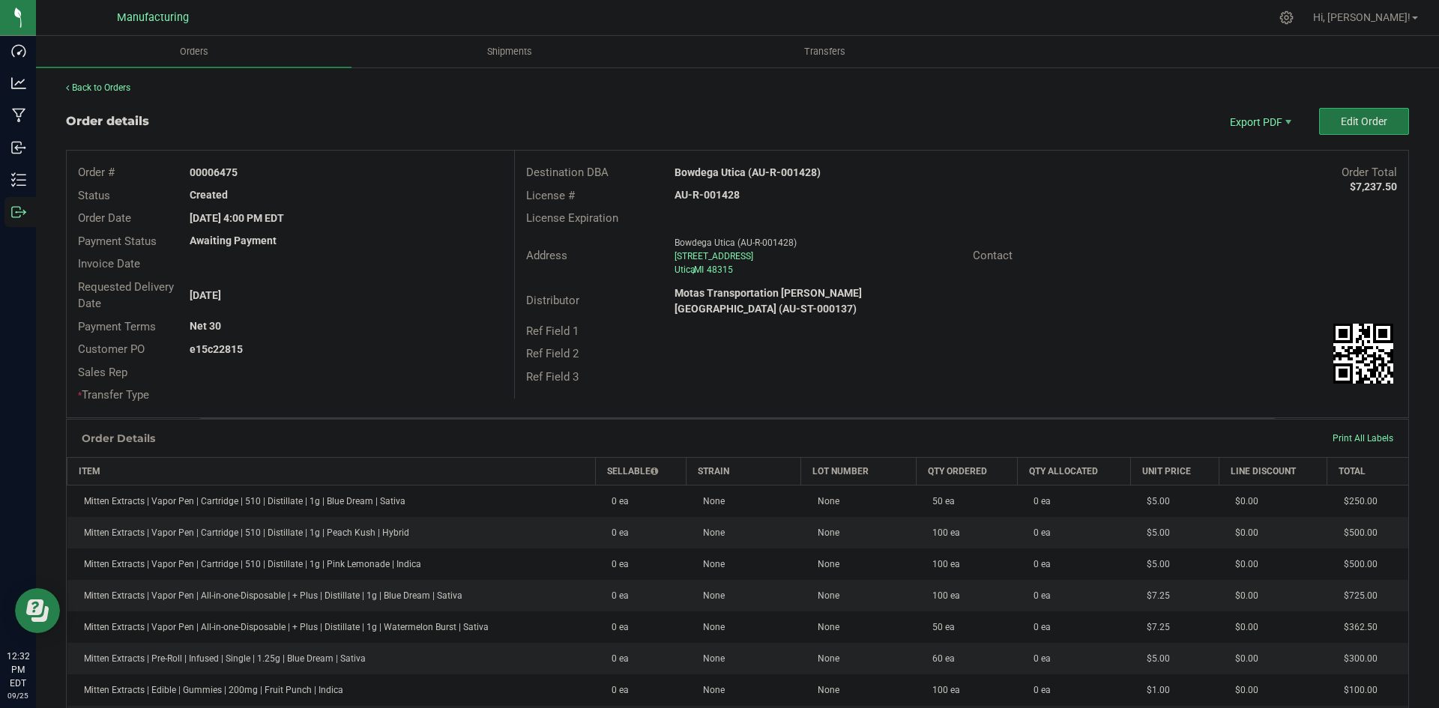
click at [1337, 128] on button "Edit Order" at bounding box center [1364, 121] width 90 height 27
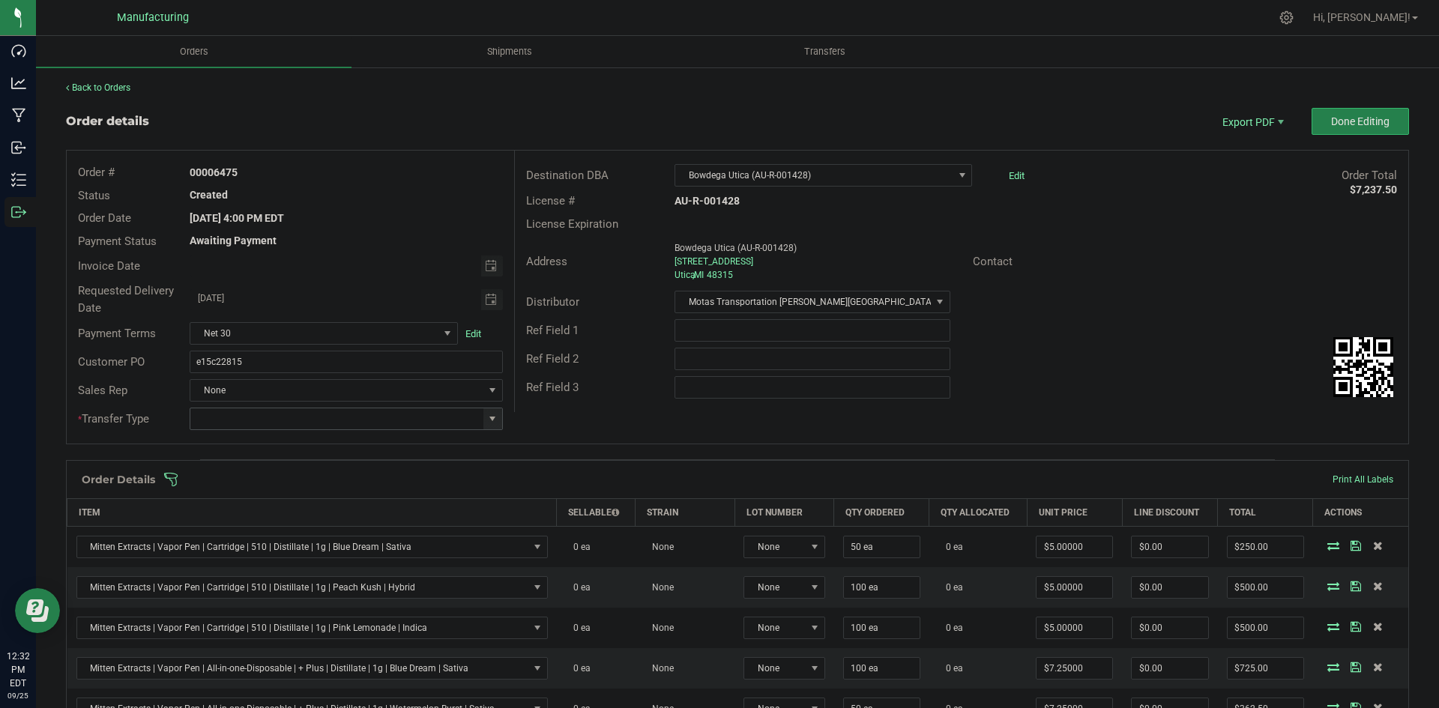
click at [486, 421] on span at bounding box center [492, 419] width 12 height 12
click at [286, 541] on li "Wholesale Transfer" at bounding box center [344, 544] width 309 height 25
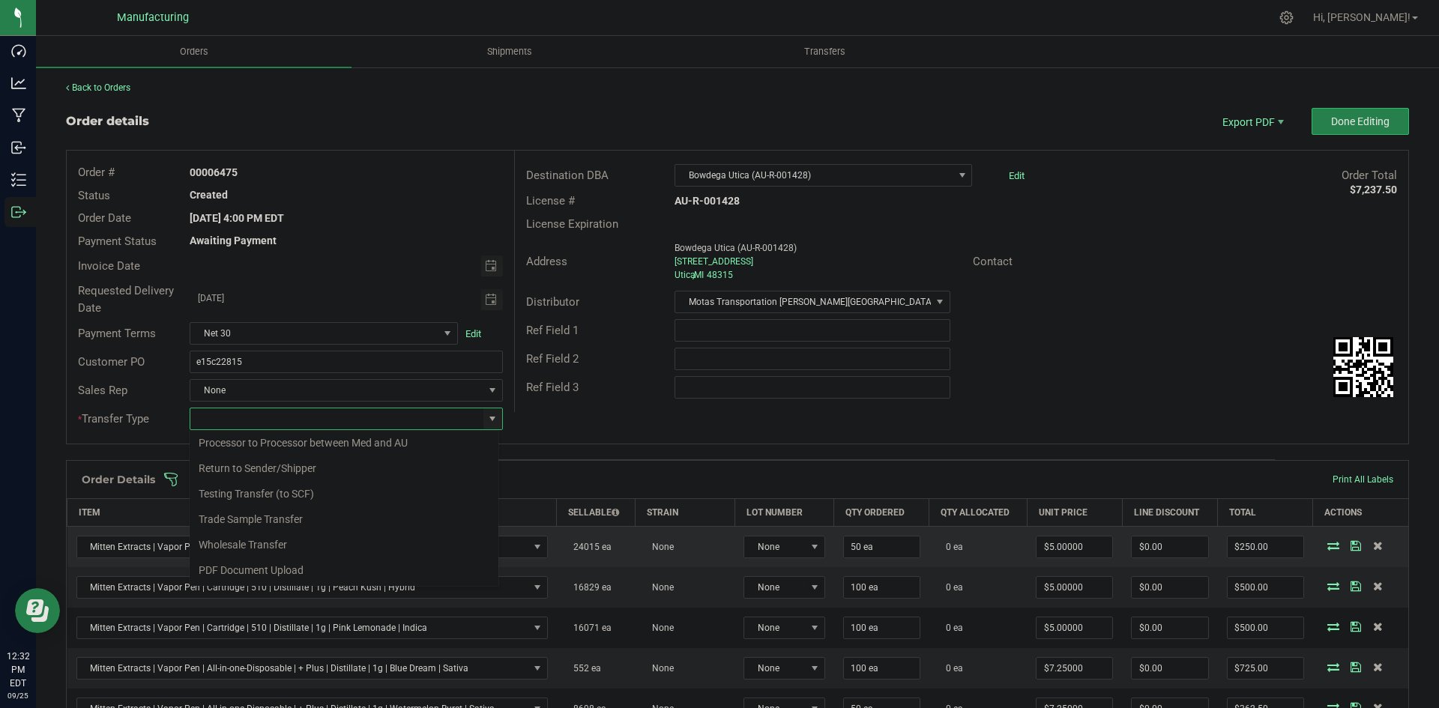
type input "Wholesale Transfer"
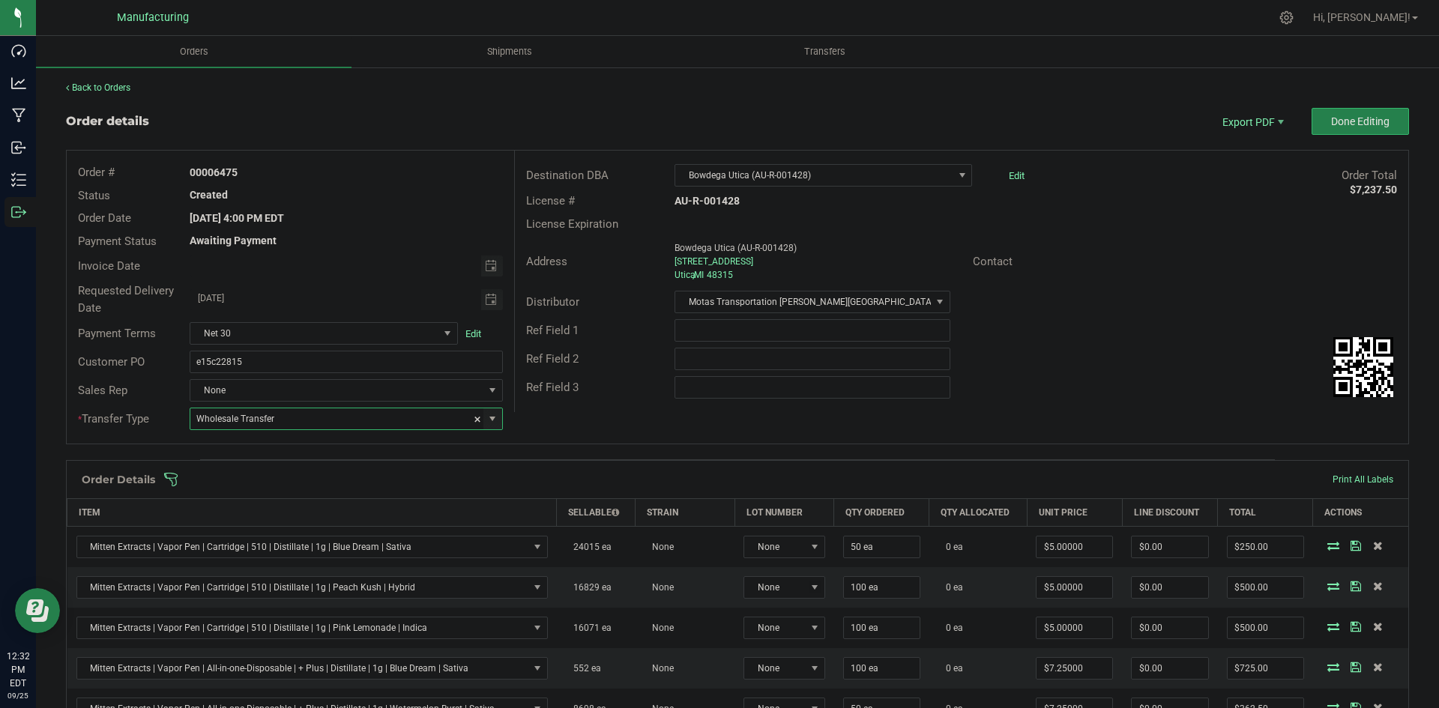
click at [555, 411] on div "Destination DBA Bowdega Utica (AU-R-001428) Edit Order Total $7,237.50 License …" at bounding box center [961, 282] width 894 height 262
click at [547, 480] on span at bounding box center [834, 479] width 1343 height 15
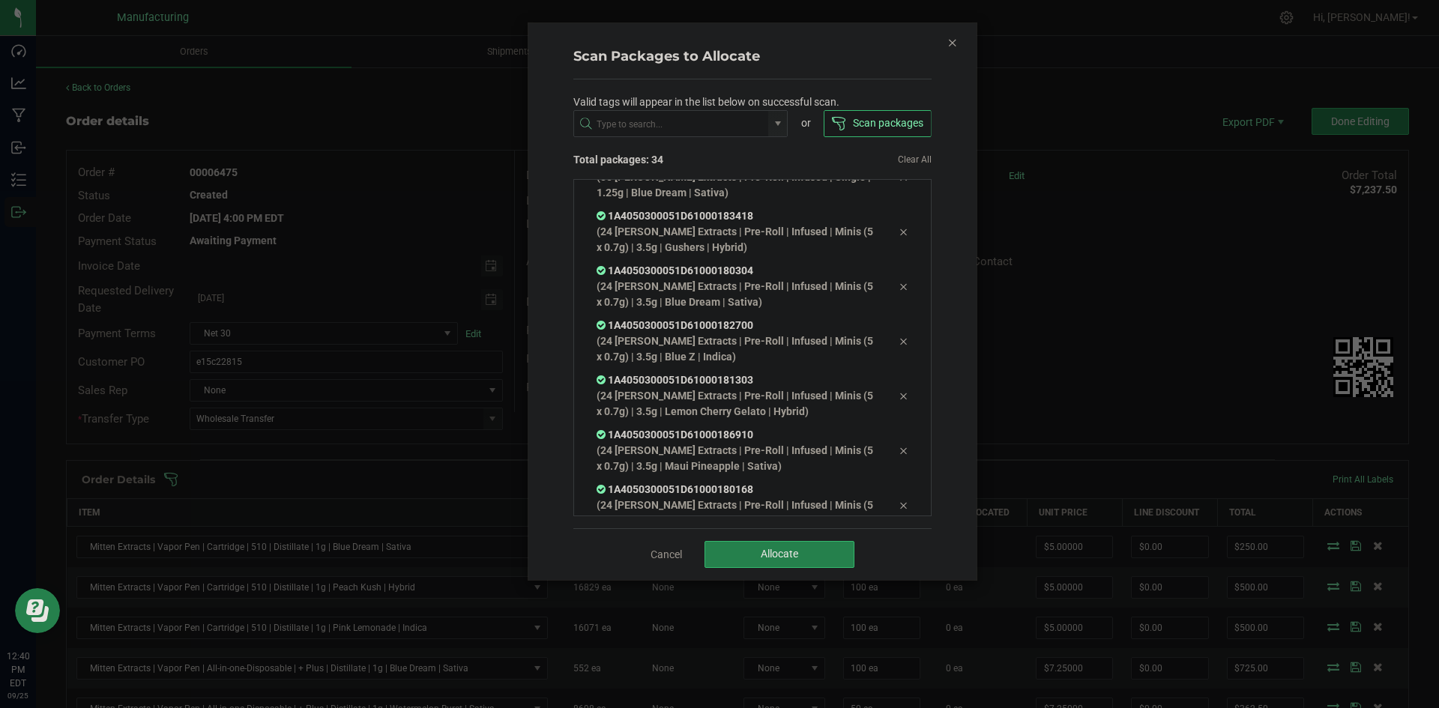
scroll to position [1609, 0]
click at [755, 552] on button "Allocate" at bounding box center [780, 554] width 150 height 27
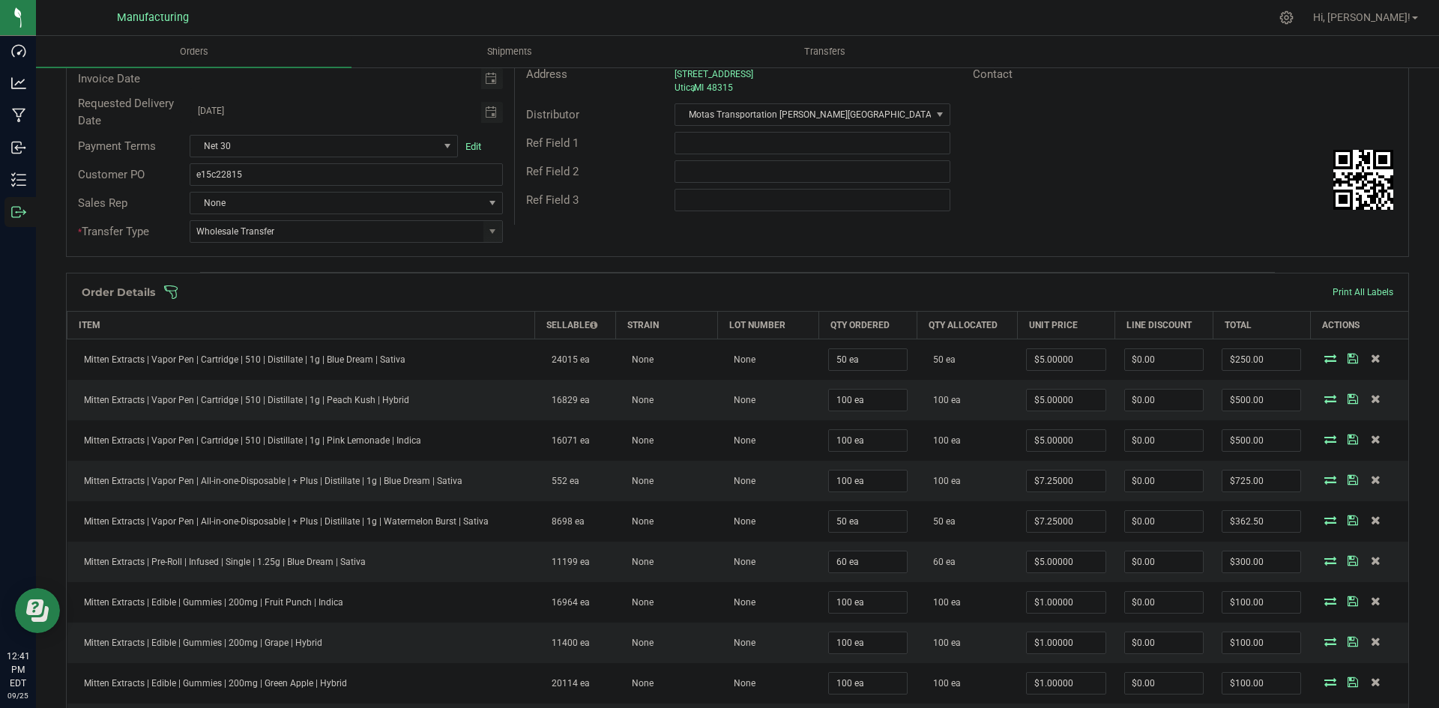
scroll to position [75, 0]
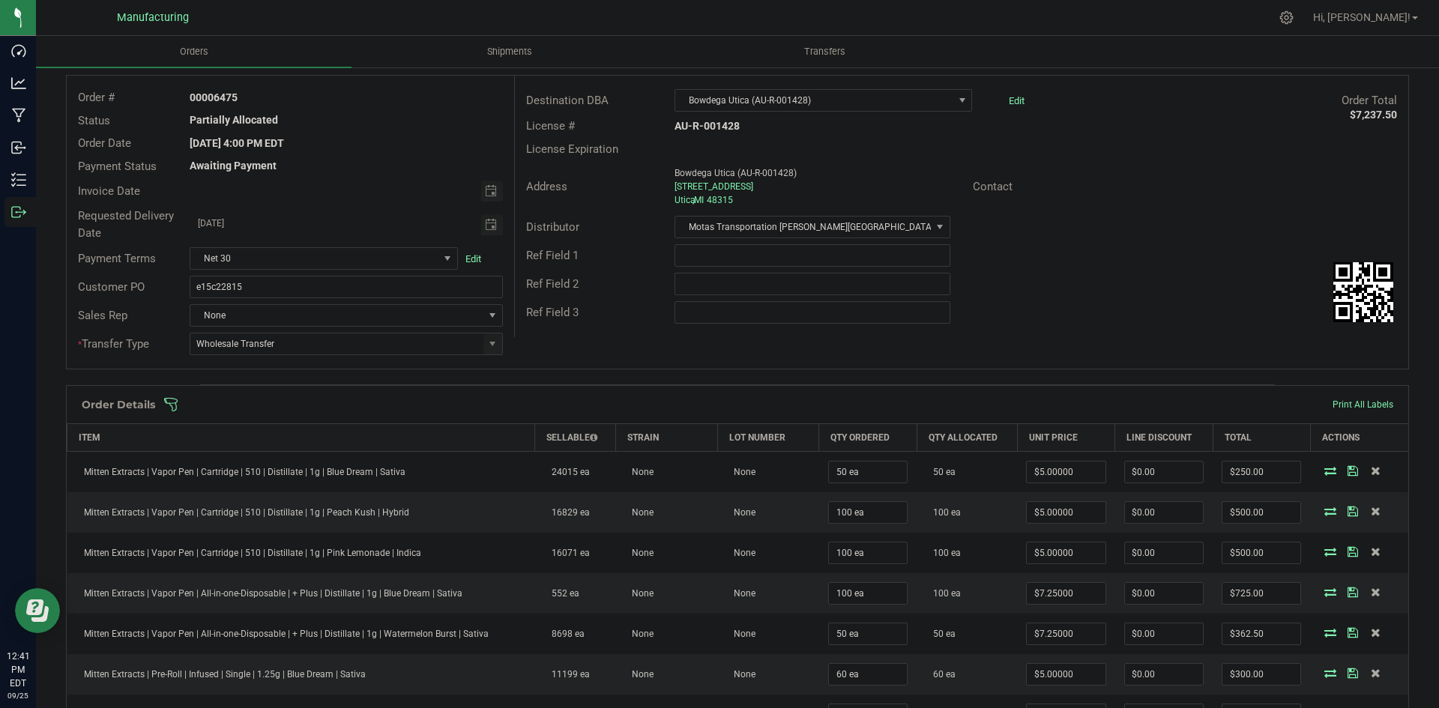
click at [918, 401] on span at bounding box center [834, 404] width 1343 height 15
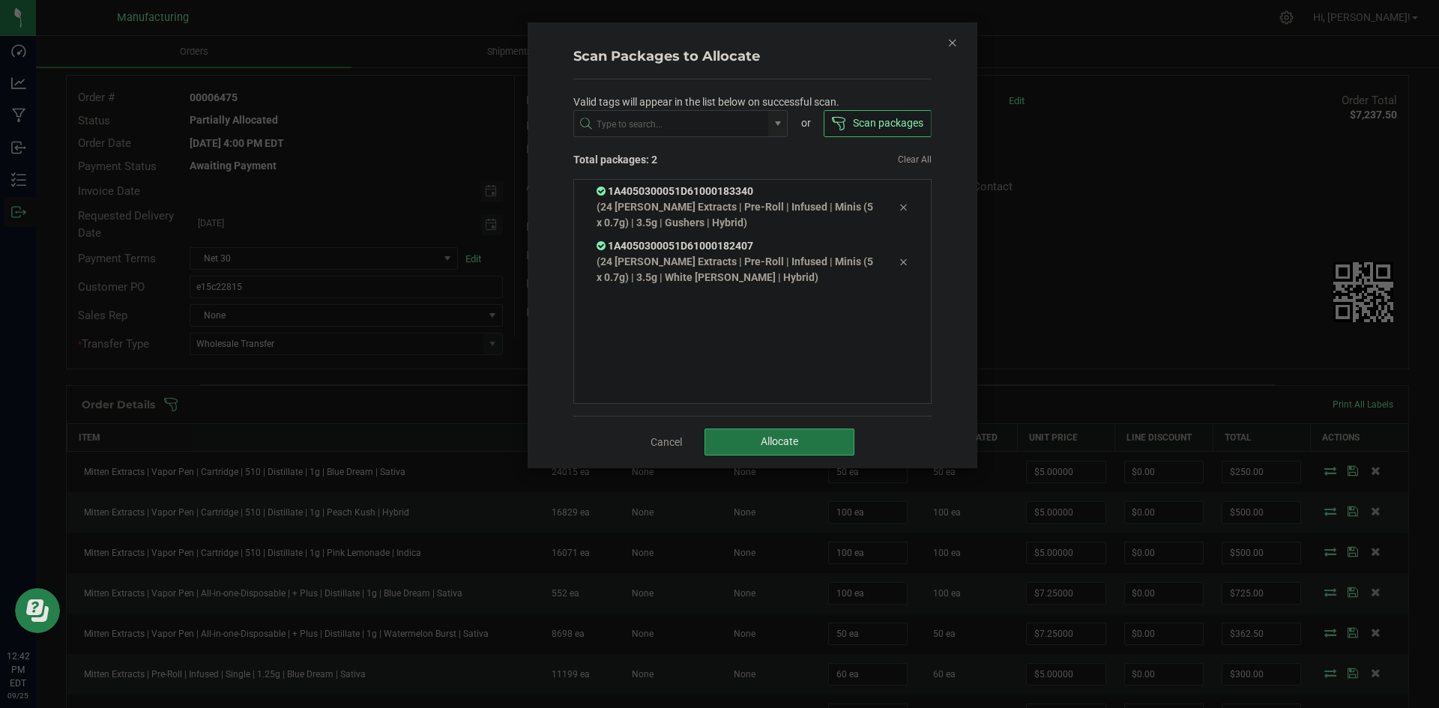
click at [811, 453] on button "Allocate" at bounding box center [780, 442] width 150 height 27
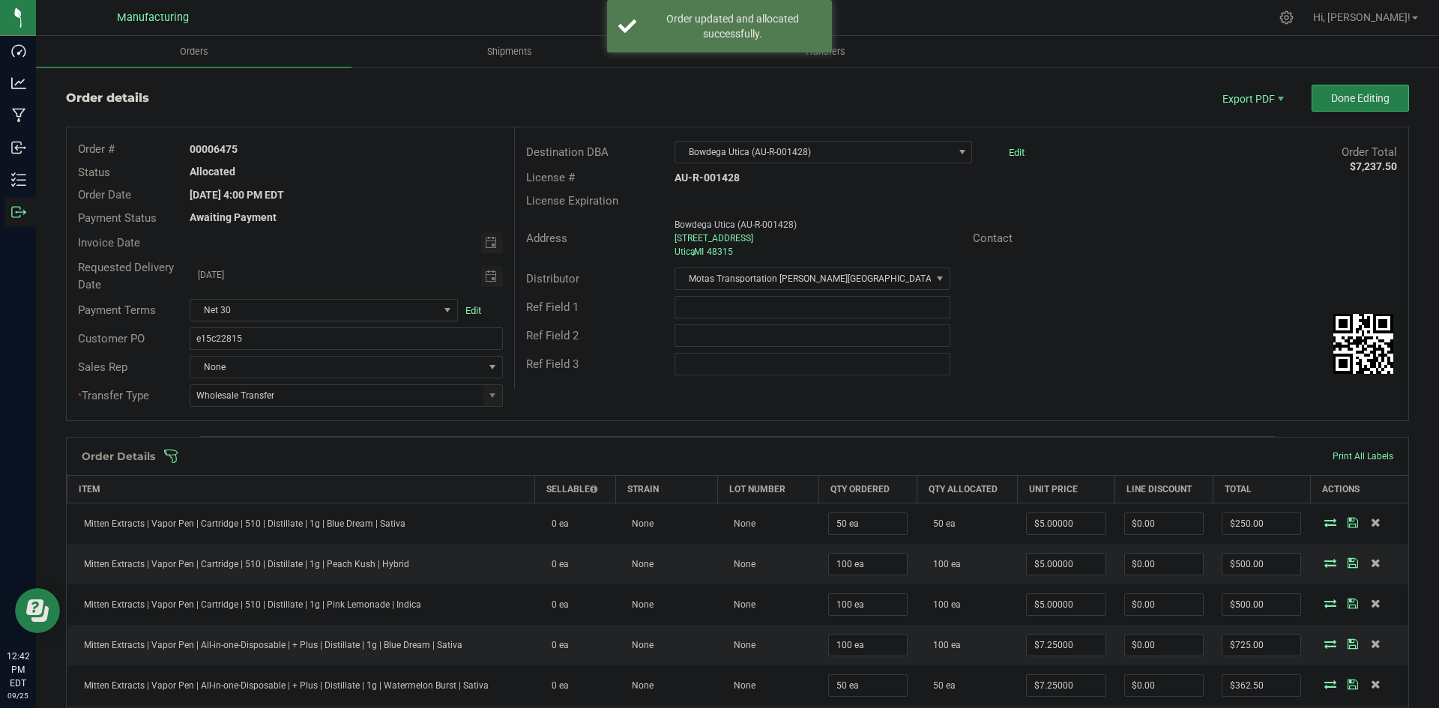
scroll to position [0, 0]
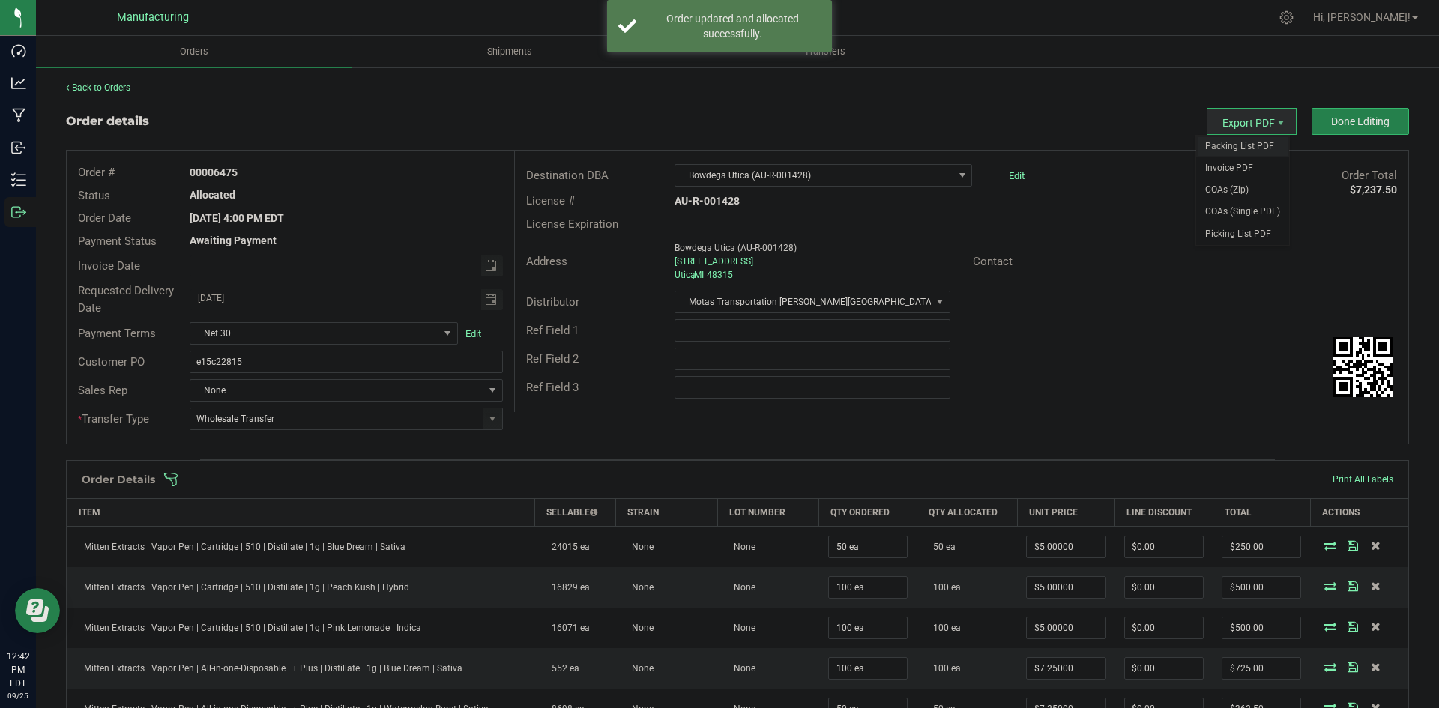
click at [1222, 146] on span "Packing List PDF" at bounding box center [1242, 147] width 93 height 22
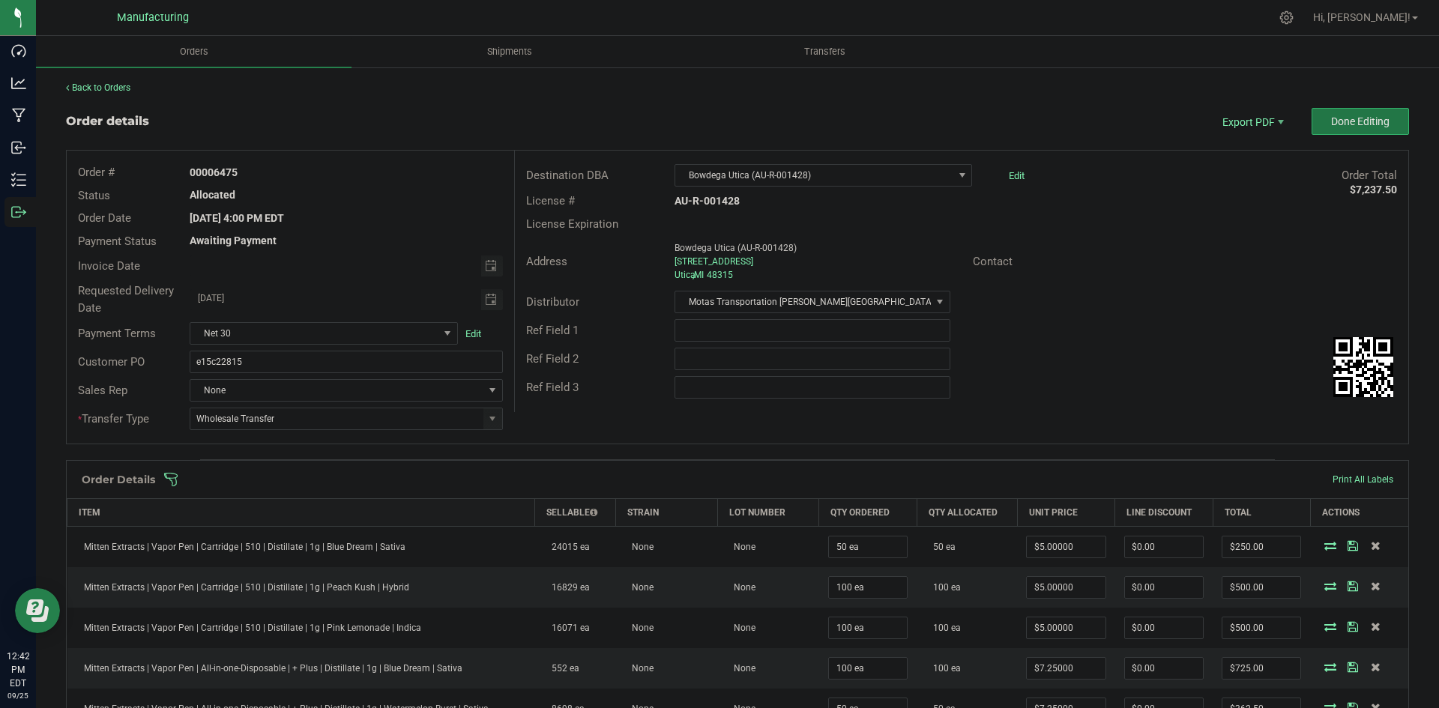
click at [1348, 127] on span "Done Editing" at bounding box center [1360, 121] width 58 height 12
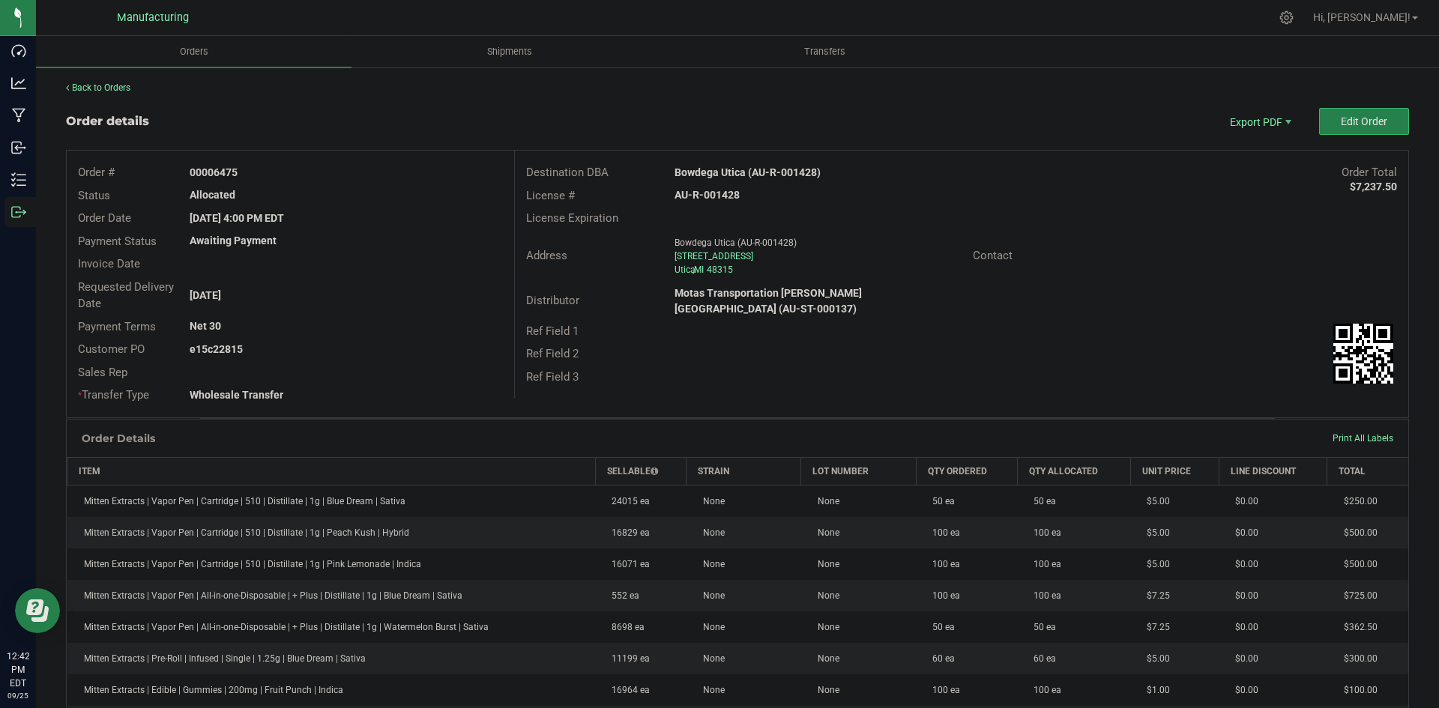
click at [727, 169] on strong "Bowdega Utica (AU-R-001428)" at bounding box center [748, 172] width 146 height 12
click at [727, 170] on strong "Bowdega Utica (AU-R-001428)" at bounding box center [748, 172] width 146 height 12
copy strong "Bowdega Utica (AU-R-001428)"
click at [708, 197] on strong "AU-R-001428" at bounding box center [707, 195] width 65 height 12
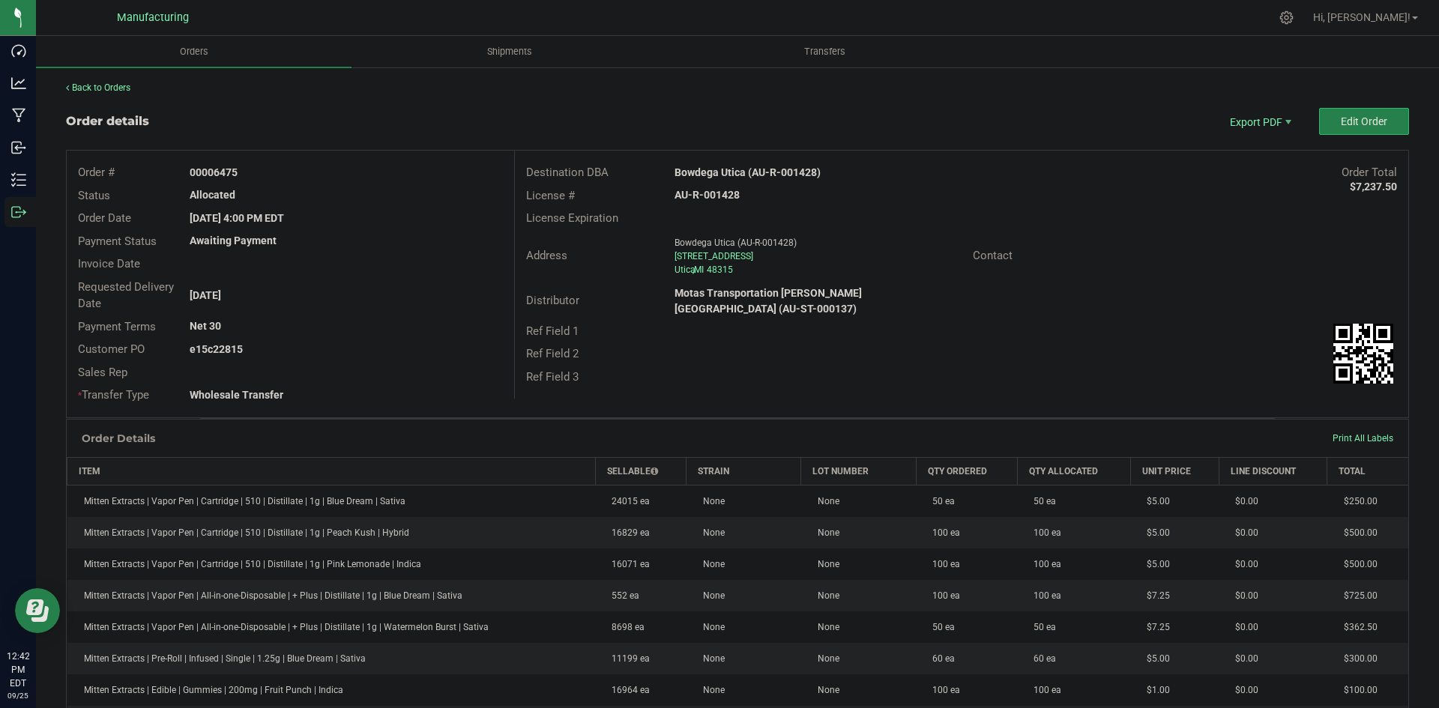
click at [708, 197] on strong "AU-R-001428" at bounding box center [707, 195] width 65 height 12
drag, startPoint x: 708, startPoint y: 197, endPoint x: 736, endPoint y: 199, distance: 28.6
click at [709, 197] on strong "AU-R-001428" at bounding box center [707, 195] width 65 height 12
copy strong "AU-R-001428"
drag, startPoint x: 216, startPoint y: 168, endPoint x: 406, endPoint y: 169, distance: 190.4
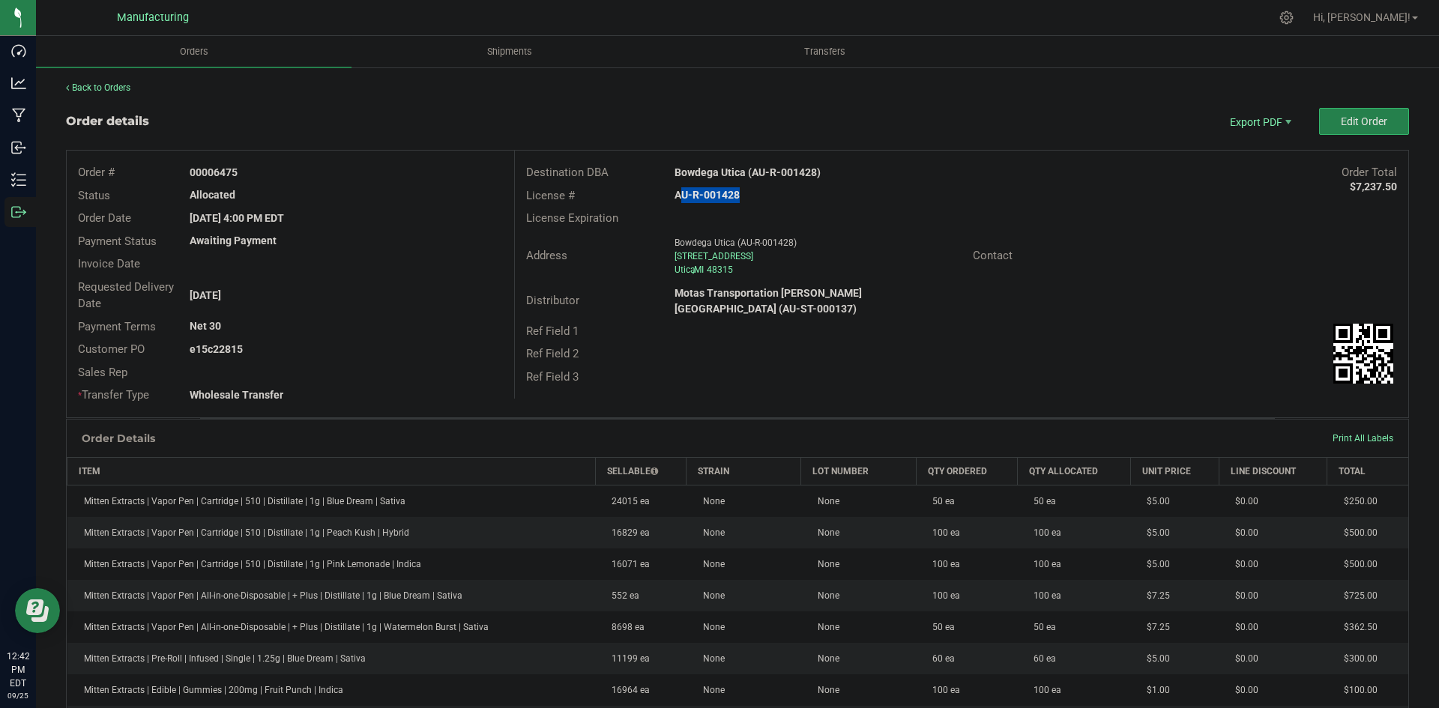
click at [349, 169] on div "00006475" at bounding box center [345, 173] width 335 height 16
copy strong "6475"
drag, startPoint x: 214, startPoint y: 346, endPoint x: 475, endPoint y: 350, distance: 261.6
click at [336, 346] on div "e15c22815" at bounding box center [345, 350] width 335 height 16
copy strong "22815"
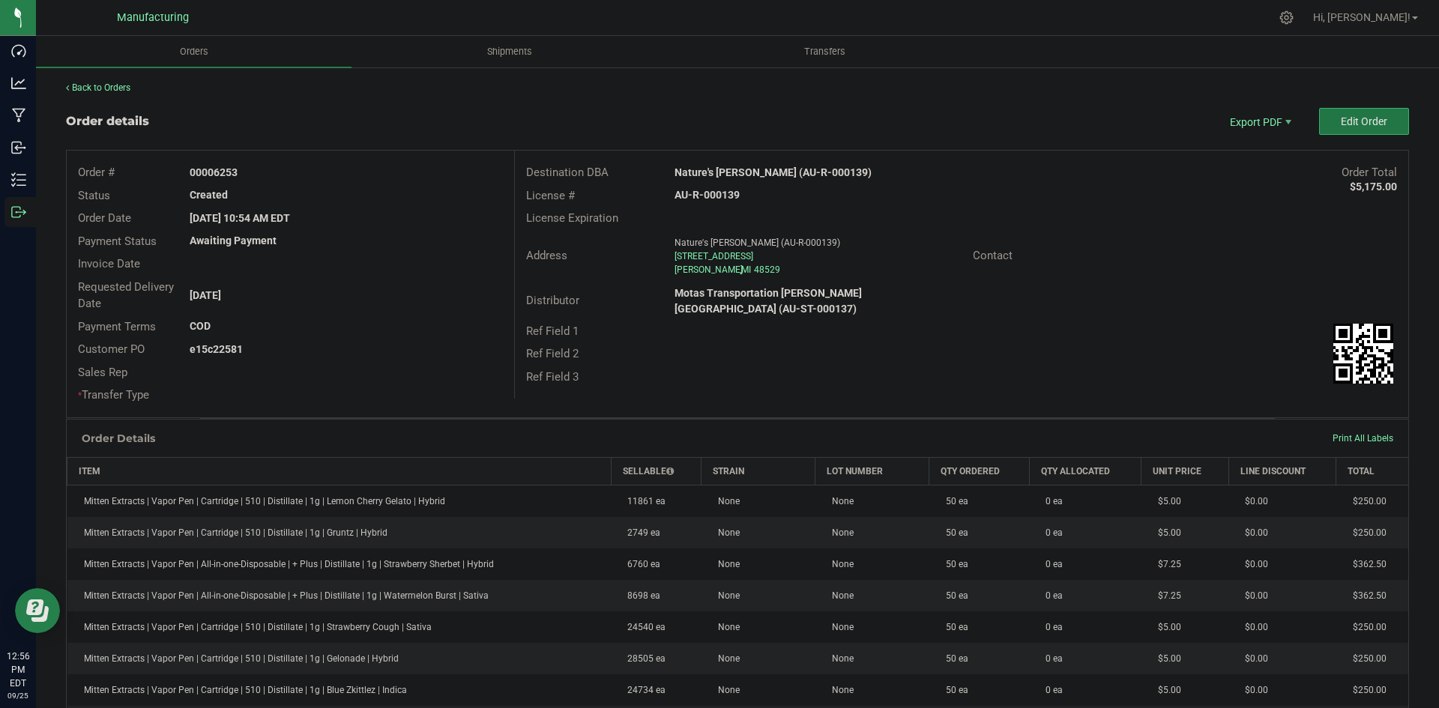
click at [1319, 121] on button "Edit Order" at bounding box center [1364, 121] width 90 height 27
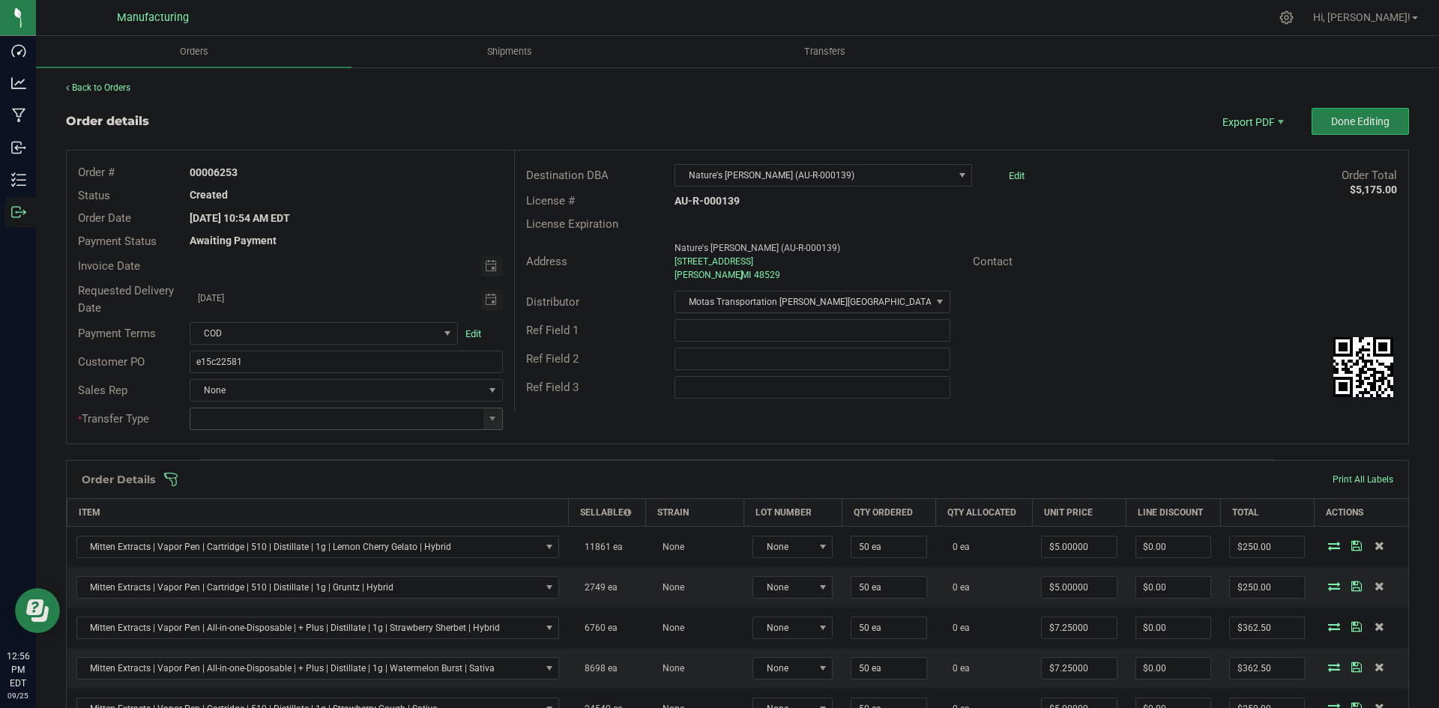
click at [498, 419] on span at bounding box center [346, 419] width 313 height 22
click at [498, 419] on span at bounding box center [492, 418] width 19 height 21
click at [306, 532] on li "Wholesale Transfer" at bounding box center [344, 544] width 309 height 25
type input "Wholesale Transfer"
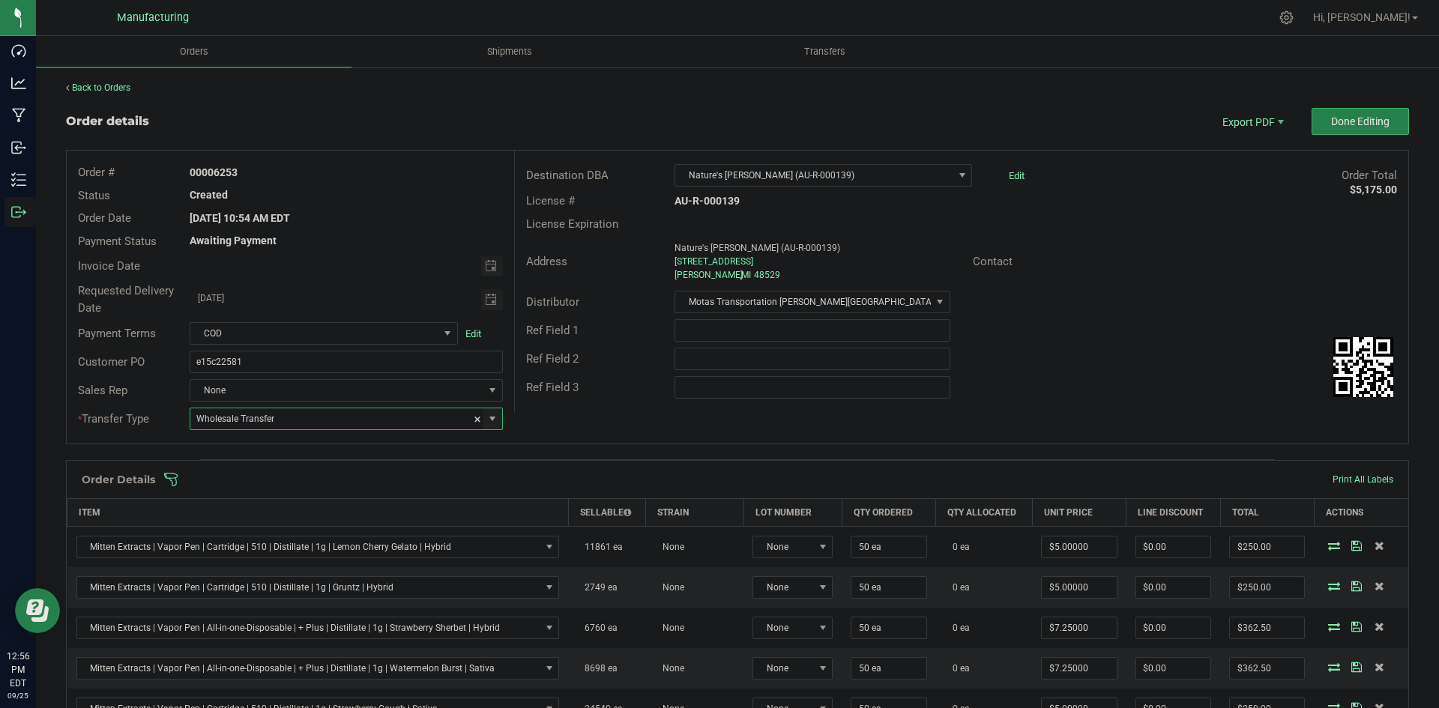
click at [570, 432] on div "Order # 00006253 Status Created Order Date Sep 11, 2025 10:54 AM EDT Payment St…" at bounding box center [738, 297] width 1342 height 293
click at [555, 483] on span at bounding box center [834, 479] width 1343 height 15
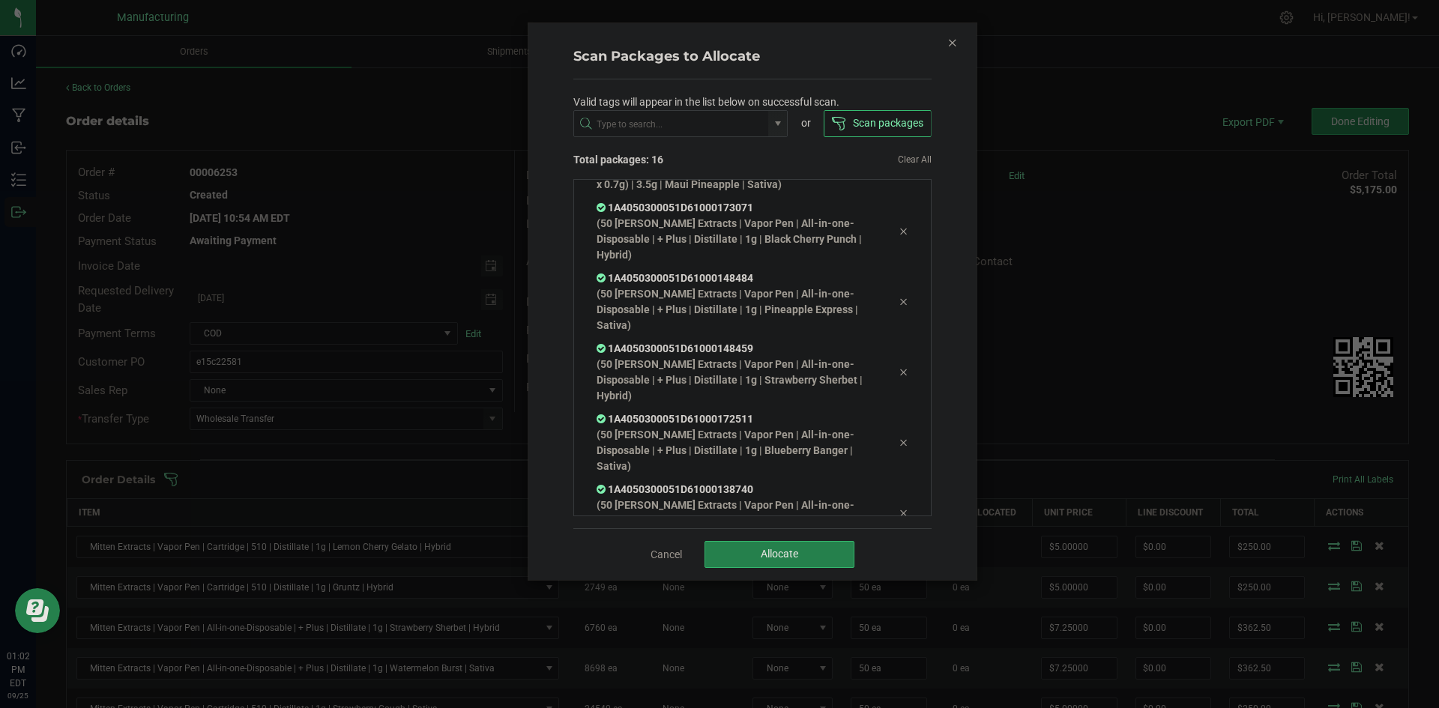
scroll to position [656, 0]
click at [782, 555] on span "Allocate" at bounding box center [779, 554] width 37 height 12
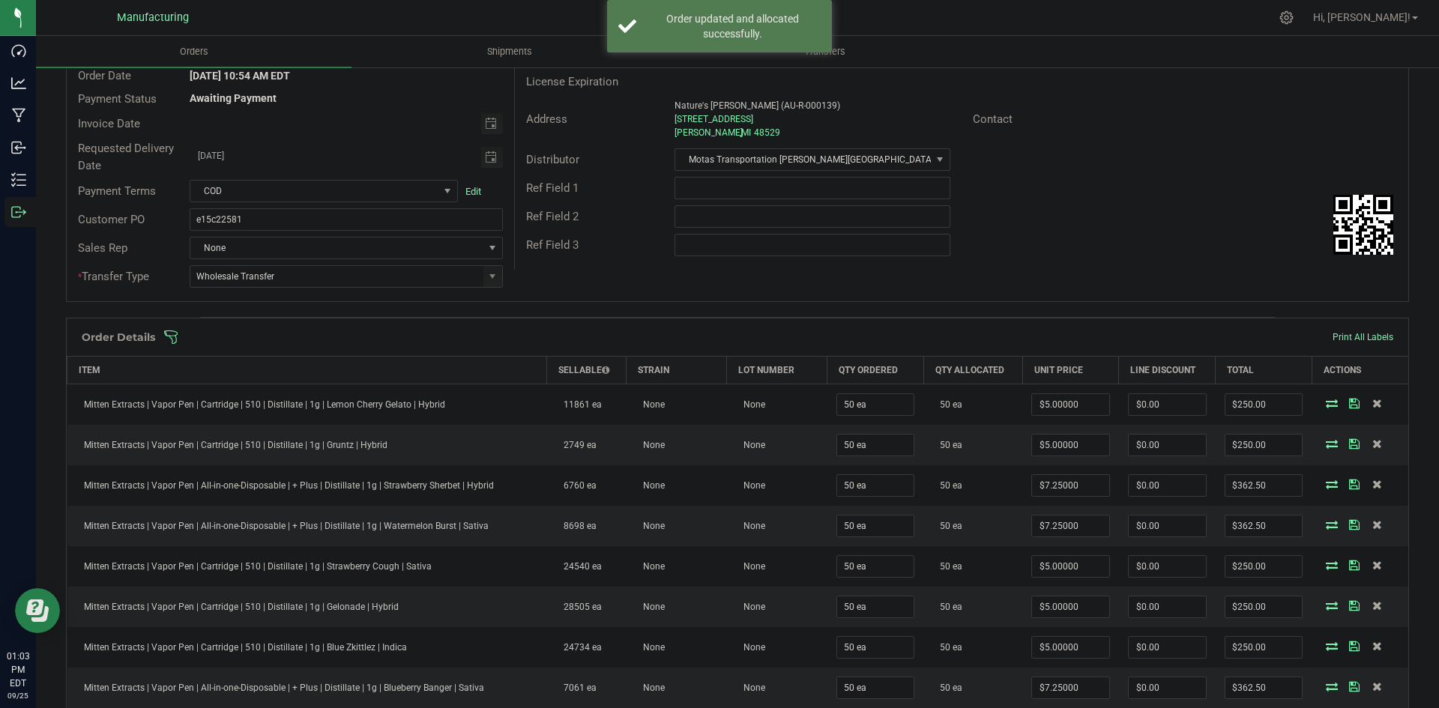
scroll to position [0, 0]
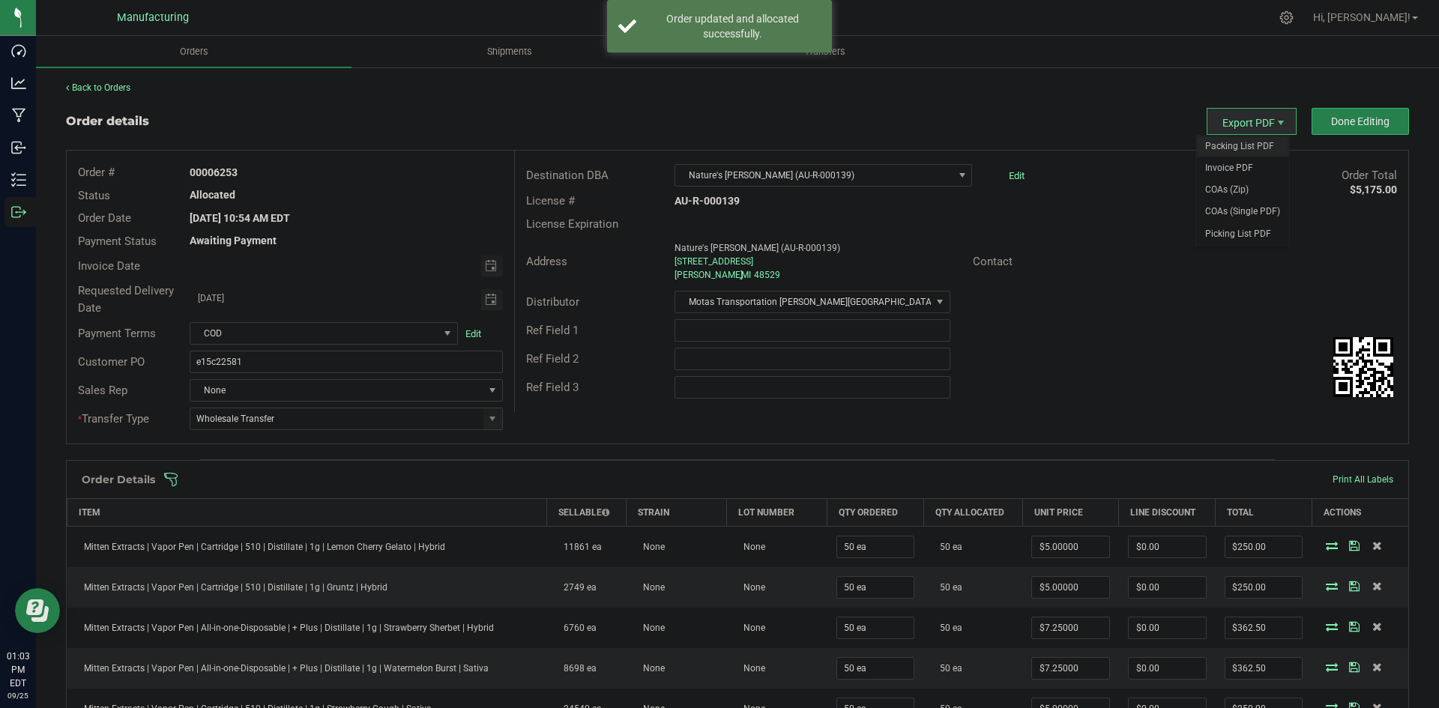
click at [1229, 148] on span "Packing List PDF" at bounding box center [1242, 147] width 93 height 22
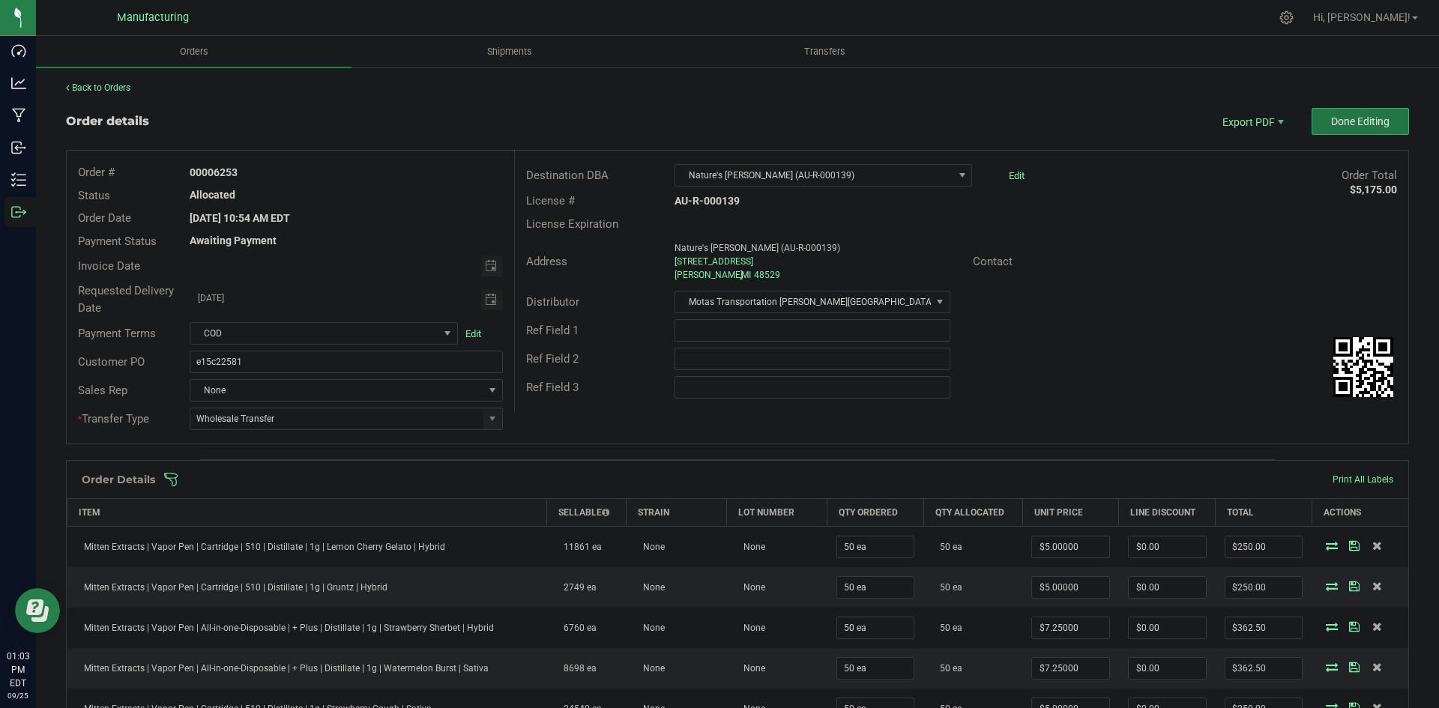
click at [1366, 126] on span "Done Editing" at bounding box center [1360, 121] width 58 height 12
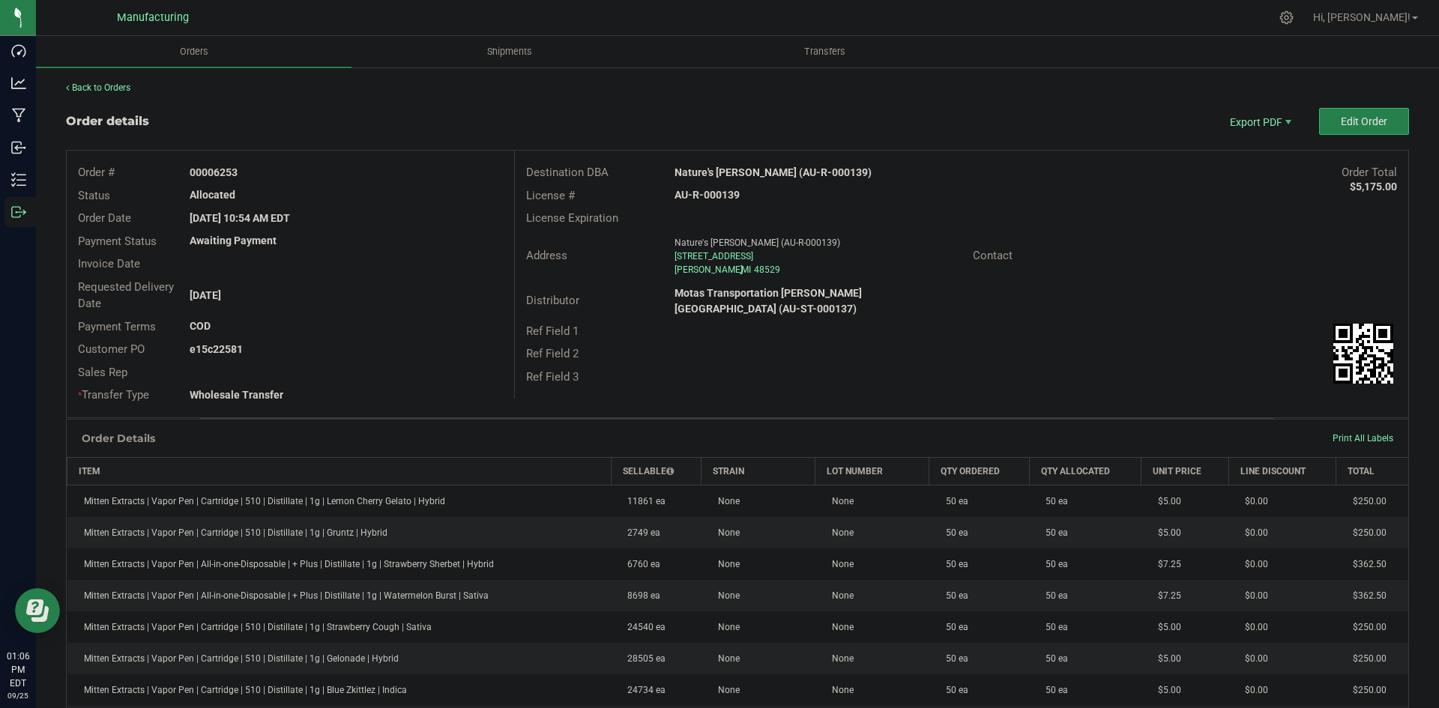
click at [721, 169] on strong "Nature's [PERSON_NAME] (AU-R-000139)" at bounding box center [773, 172] width 197 height 12
copy strong "Nature's [PERSON_NAME] (AU-R-000139)"
click at [706, 193] on strong "AU-R-000139" at bounding box center [707, 195] width 65 height 12
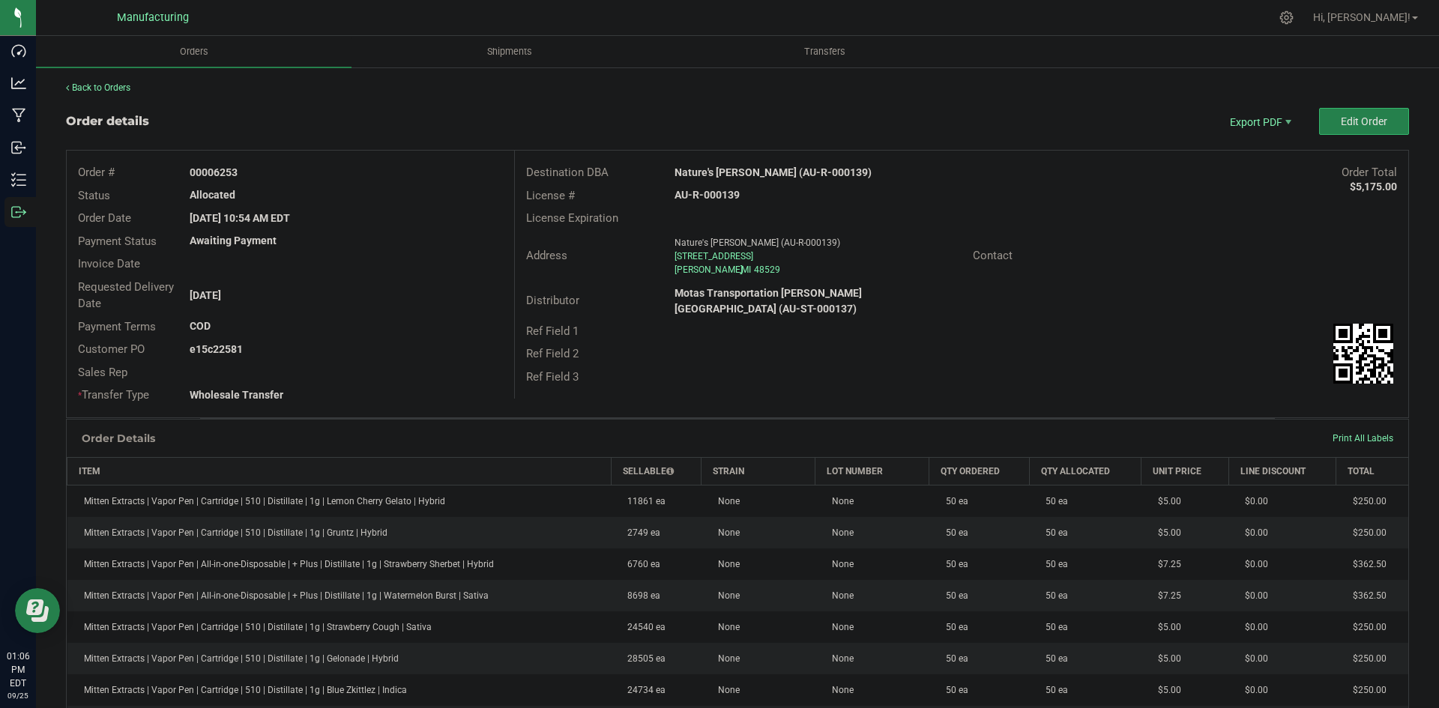
click at [706, 193] on strong "AU-R-000139" at bounding box center [707, 195] width 65 height 12
drag, startPoint x: 706, startPoint y: 193, endPoint x: 932, endPoint y: 253, distance: 233.4
click at [707, 193] on strong "AU-R-000139" at bounding box center [707, 195] width 65 height 12
copy strong "AU-R-000139"
drag, startPoint x: 214, startPoint y: 168, endPoint x: 417, endPoint y: 182, distance: 203.6
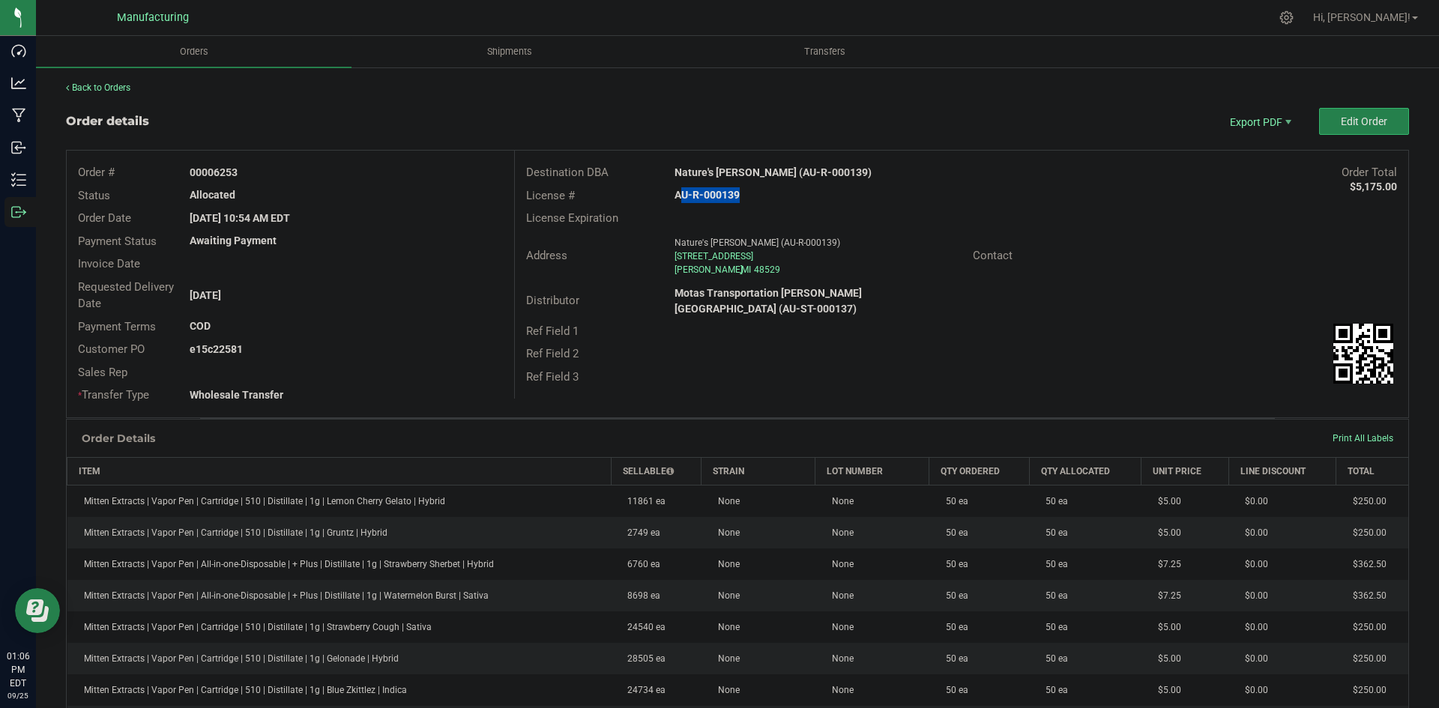
click at [396, 178] on div "00006253" at bounding box center [345, 173] width 335 height 16
copy strong "6253"
drag, startPoint x: 212, startPoint y: 347, endPoint x: 452, endPoint y: 357, distance: 240.0
click at [418, 349] on div "e15c22581" at bounding box center [345, 350] width 335 height 16
copy strong "22581"
